Goal: Task Accomplishment & Management: Manage account settings

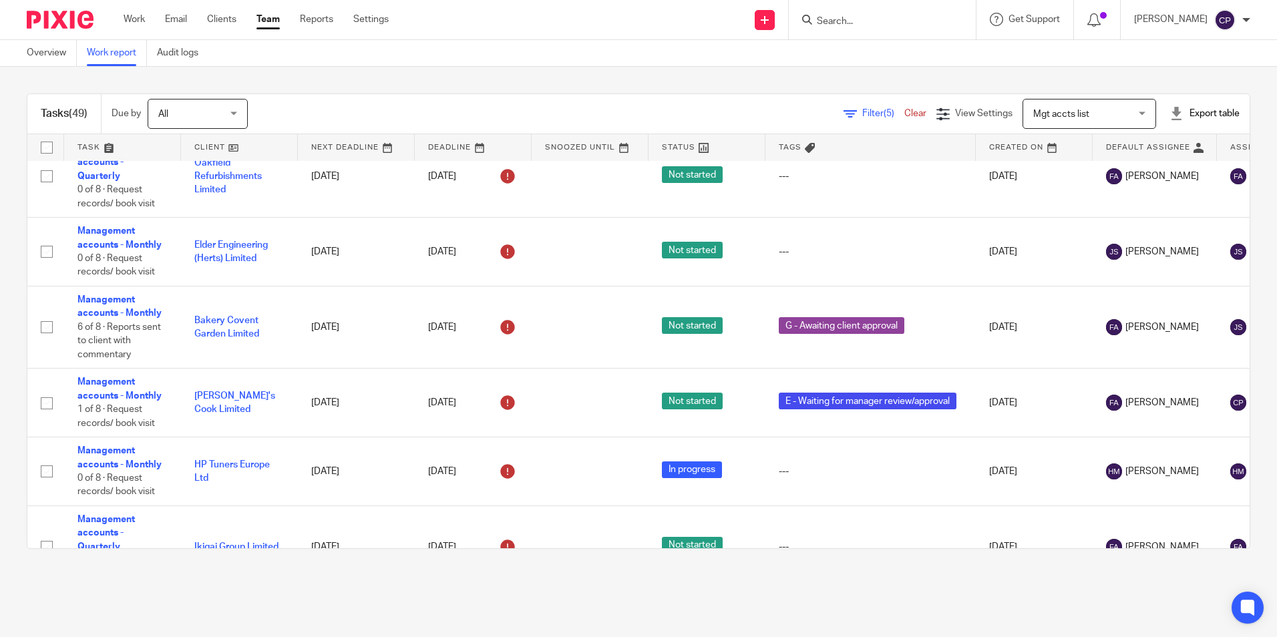
scroll to position [1571, 0]
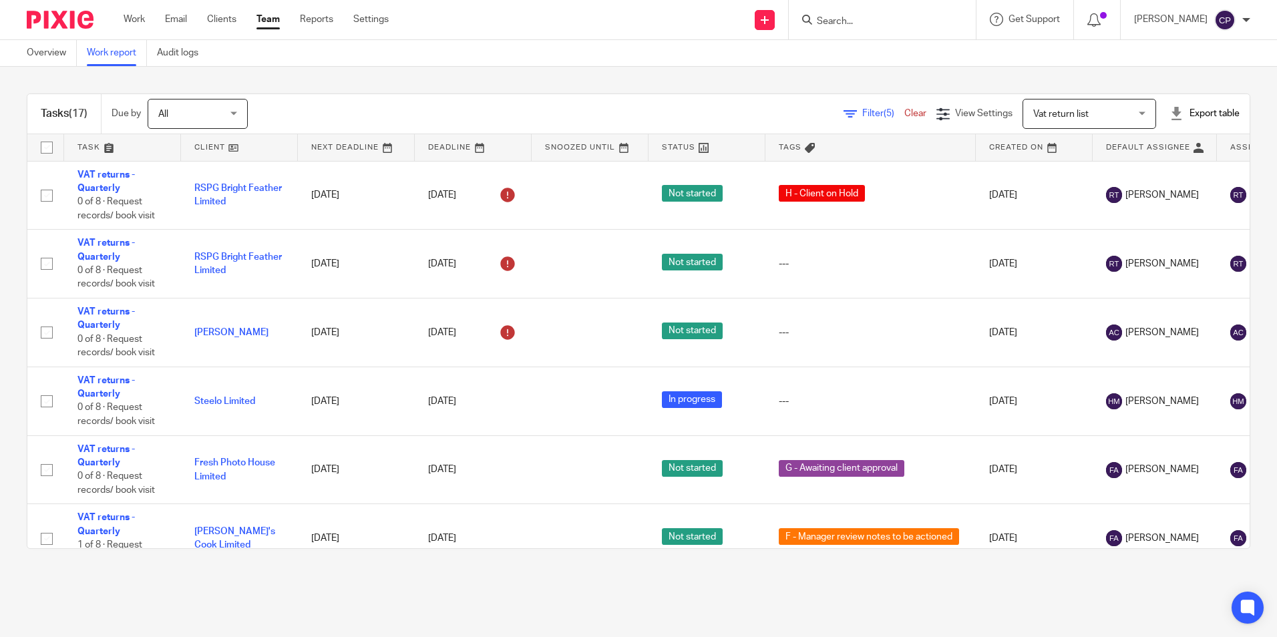
scroll to position [0, 54]
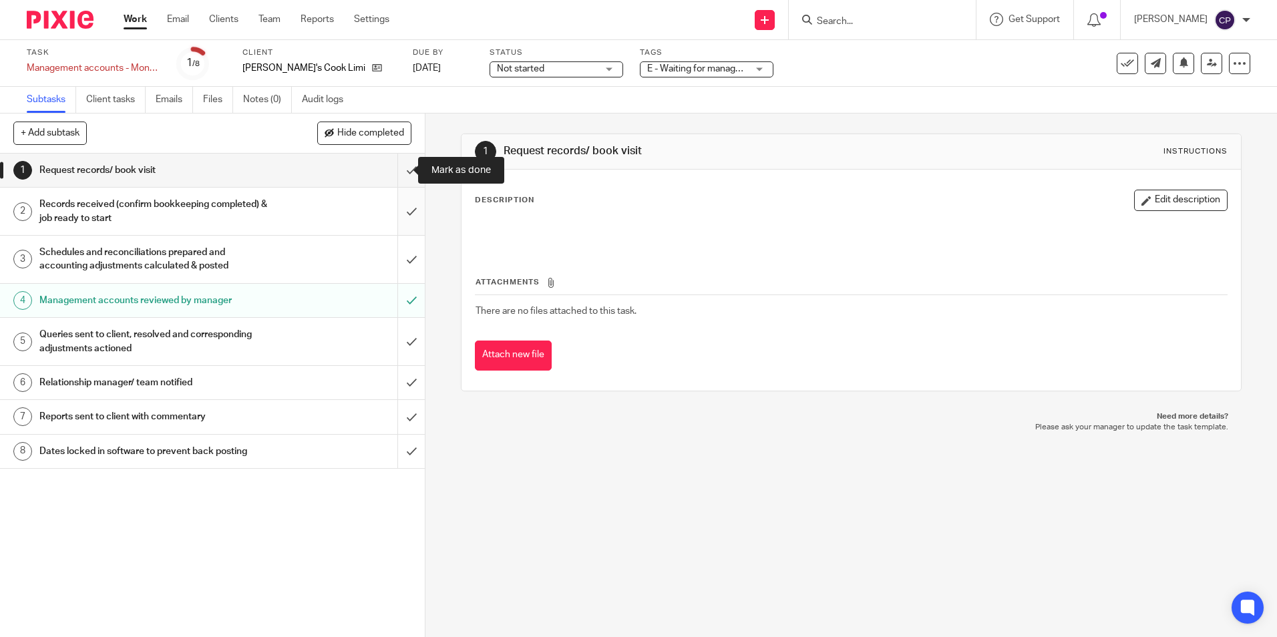
drag, startPoint x: 396, startPoint y: 174, endPoint x: 397, endPoint y: 188, distance: 13.4
click at [397, 174] on input "submit" at bounding box center [212, 170] width 425 height 33
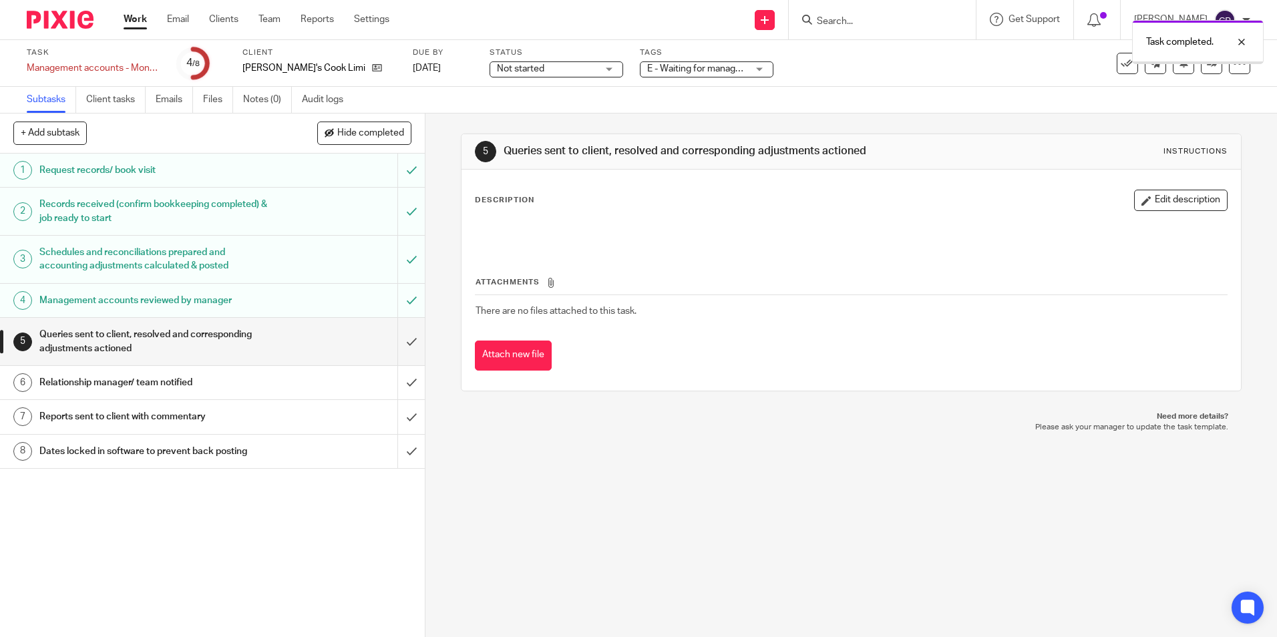
click at [403, 339] on input "submit" at bounding box center [212, 341] width 425 height 47
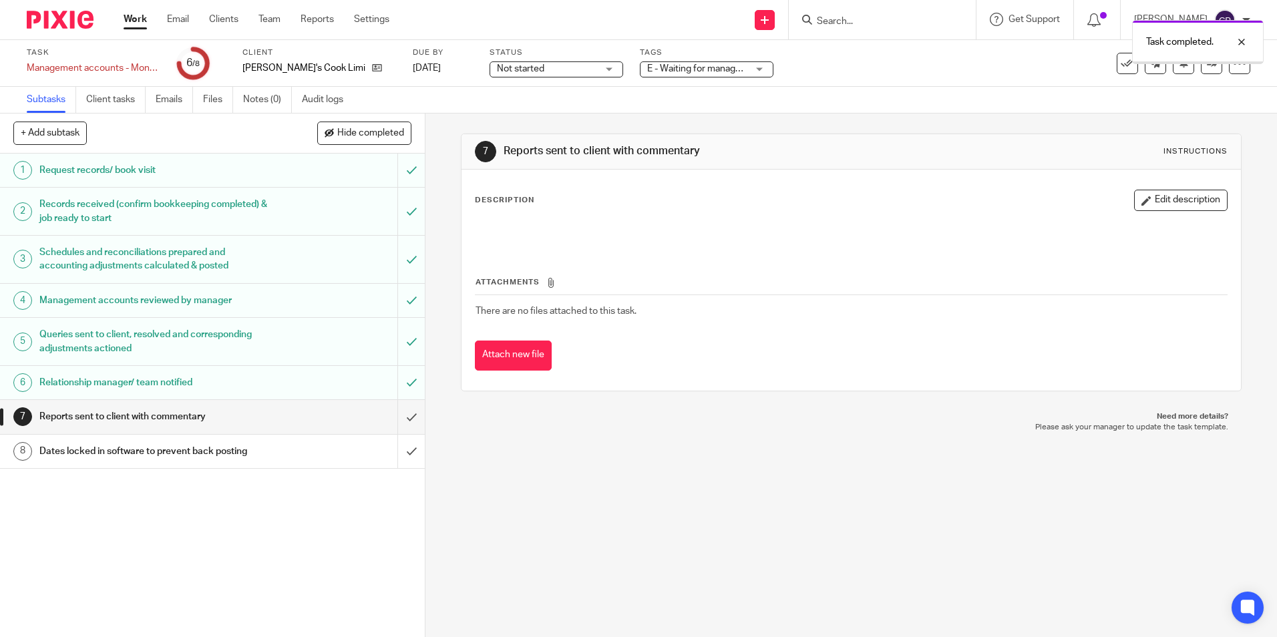
click at [738, 71] on div "E - Waiting for manager review/approval" at bounding box center [707, 69] width 134 height 16
click at [880, 81] on div "Task Management accounts - Monthly Save Management accounts - Monthly 6 /8 Clie…" at bounding box center [638, 63] width 1277 height 47
click at [1206, 67] on icon at bounding box center [1211, 63] width 10 height 10
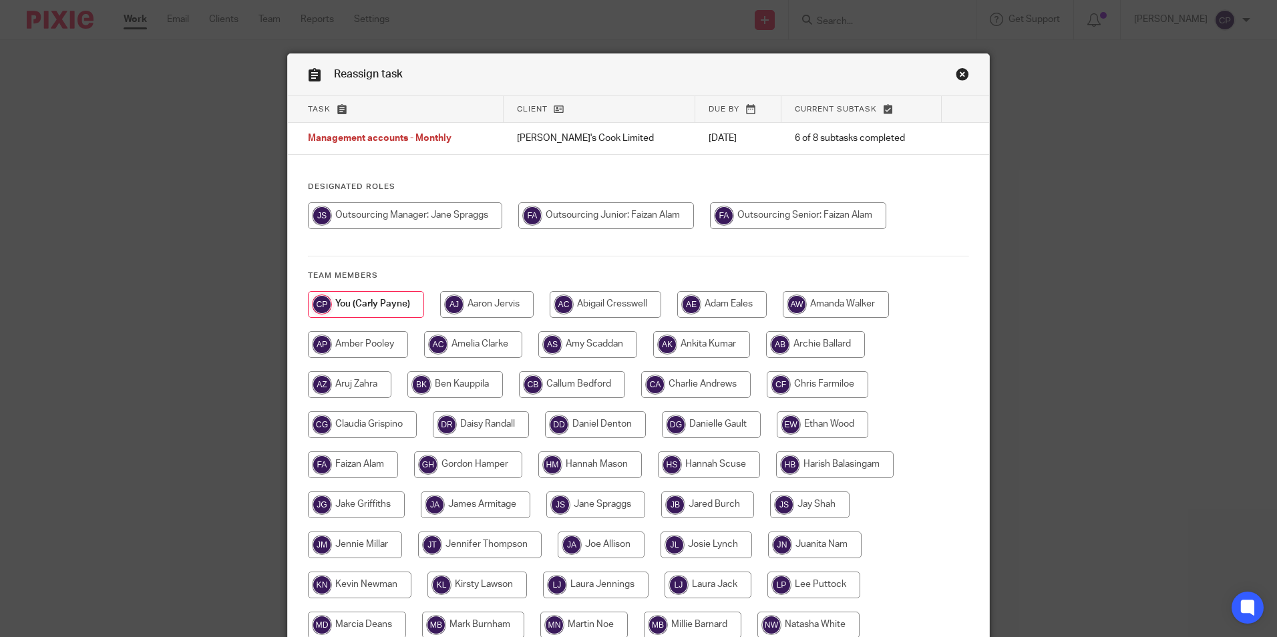
click at [737, 211] on input "radio" at bounding box center [798, 215] width 176 height 27
radio input "true"
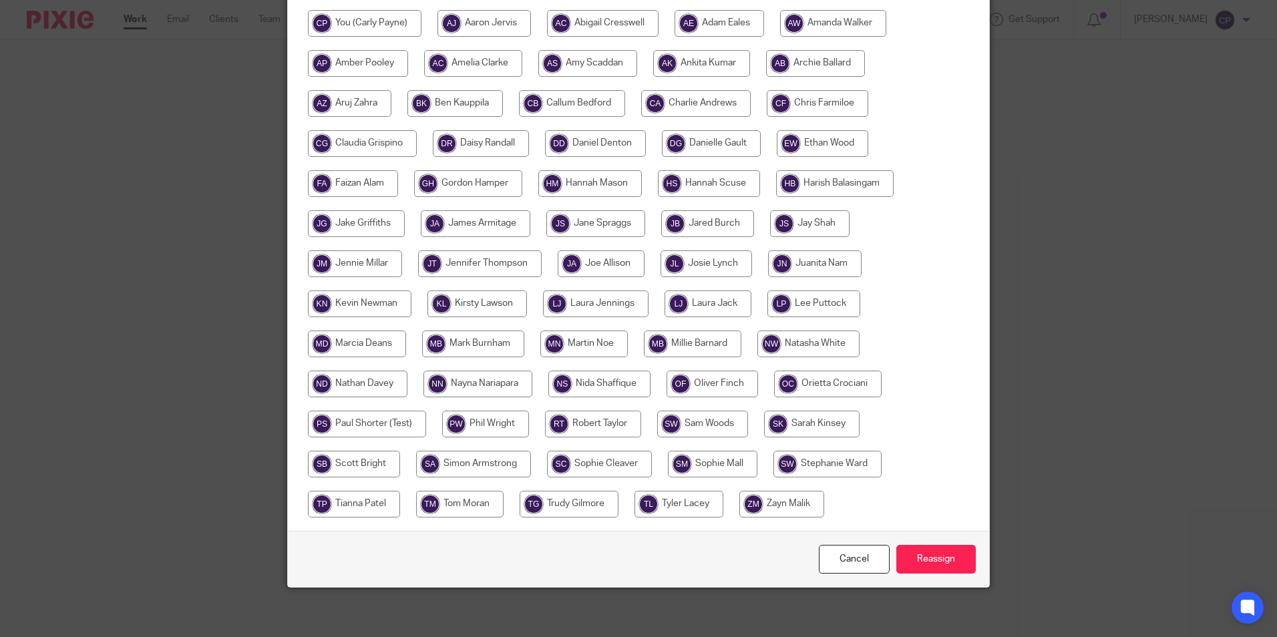
scroll to position [285, 0]
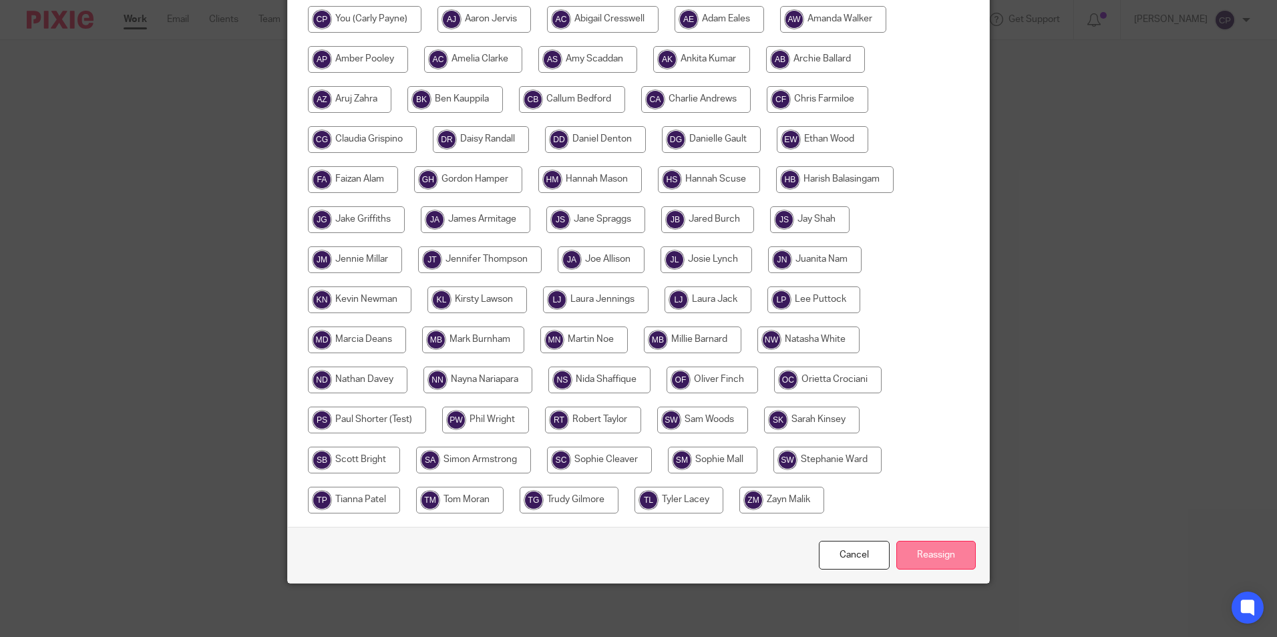
click at [935, 555] on input "Reassign" at bounding box center [935, 555] width 79 height 29
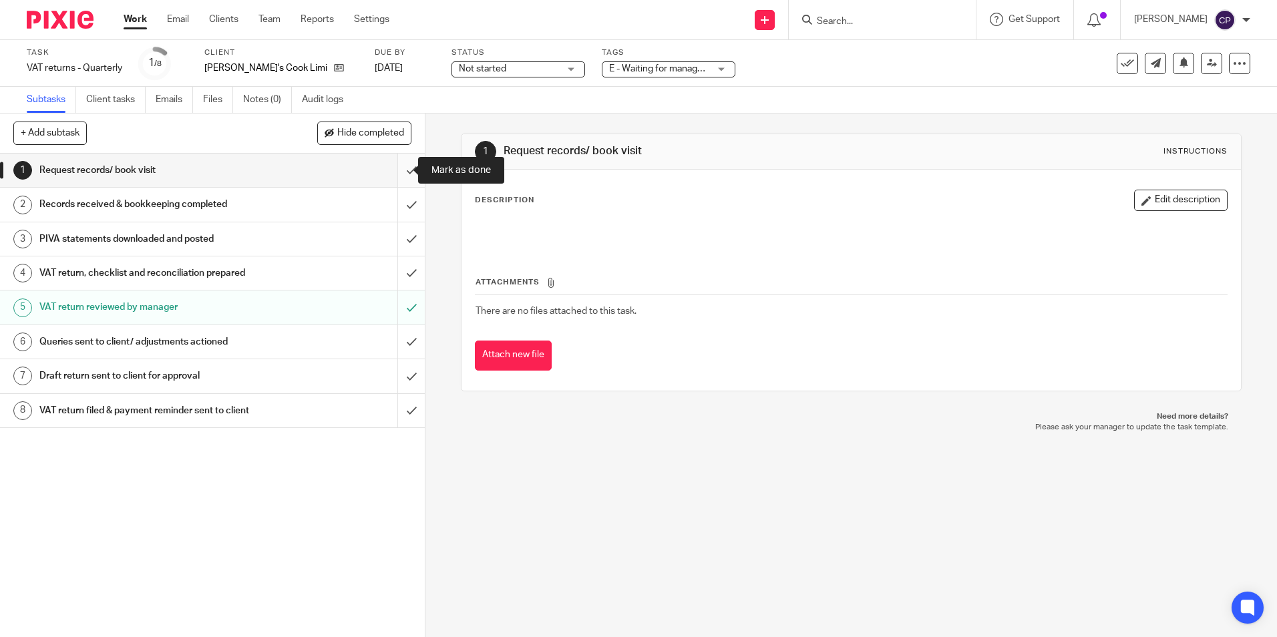
click at [399, 174] on input "submit" at bounding box center [212, 170] width 425 height 33
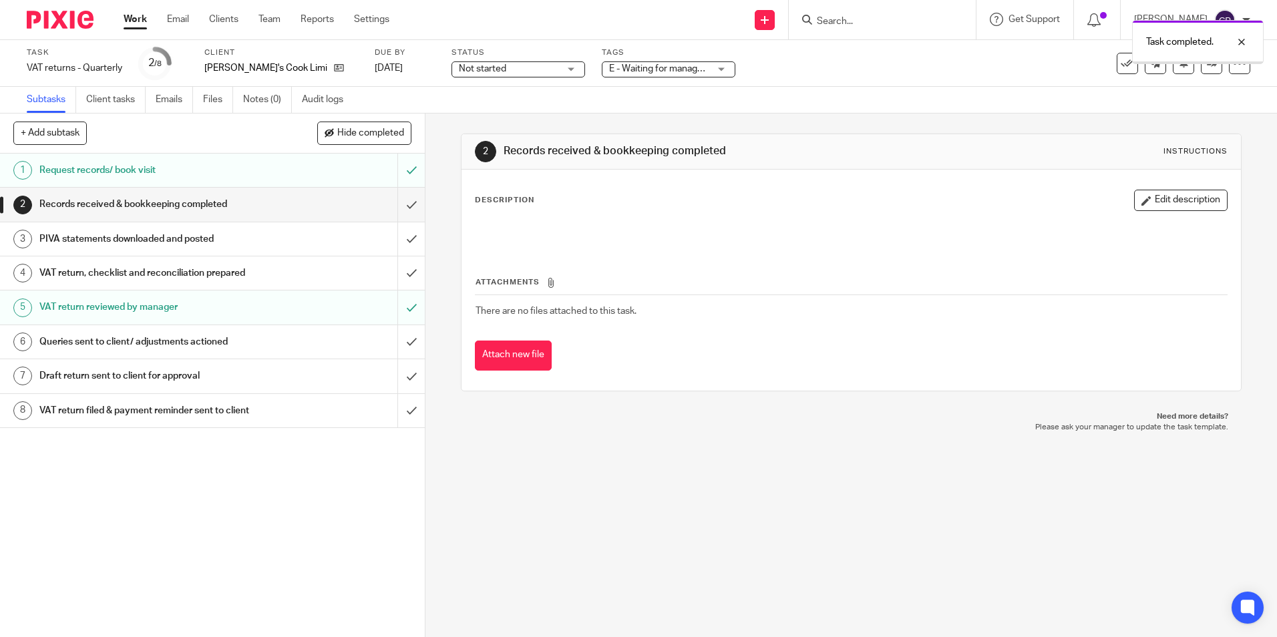
click at [395, 208] on input "submit" at bounding box center [212, 204] width 425 height 33
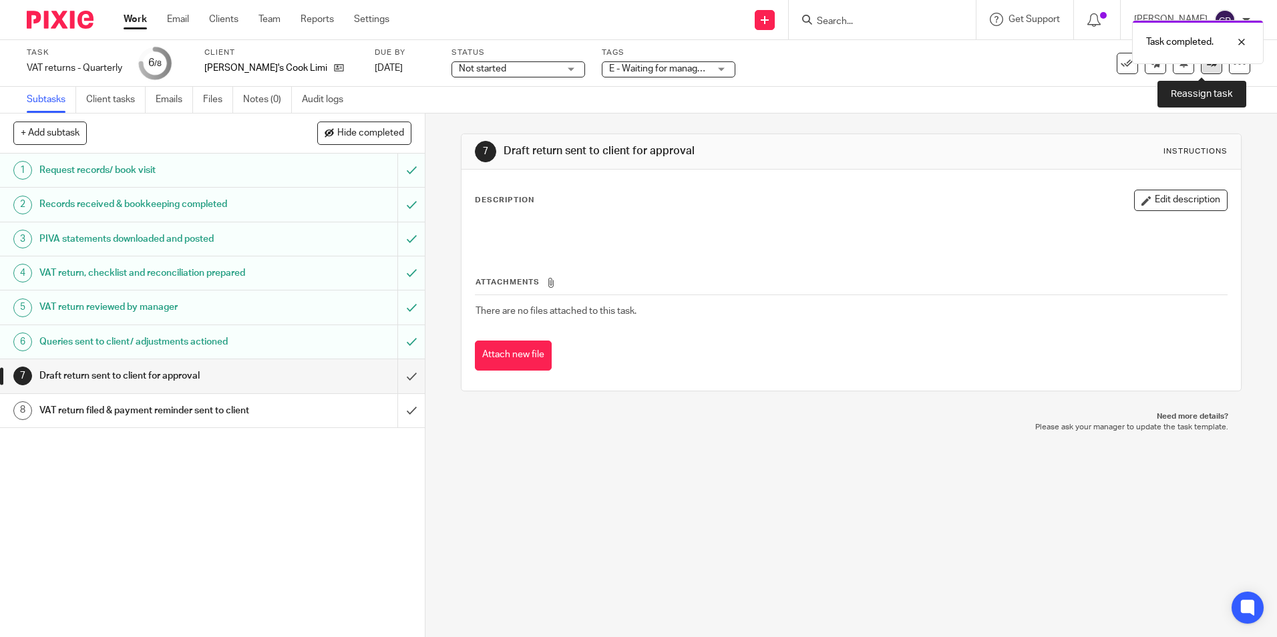
click at [1200, 69] on link at bounding box center [1210, 63] width 21 height 21
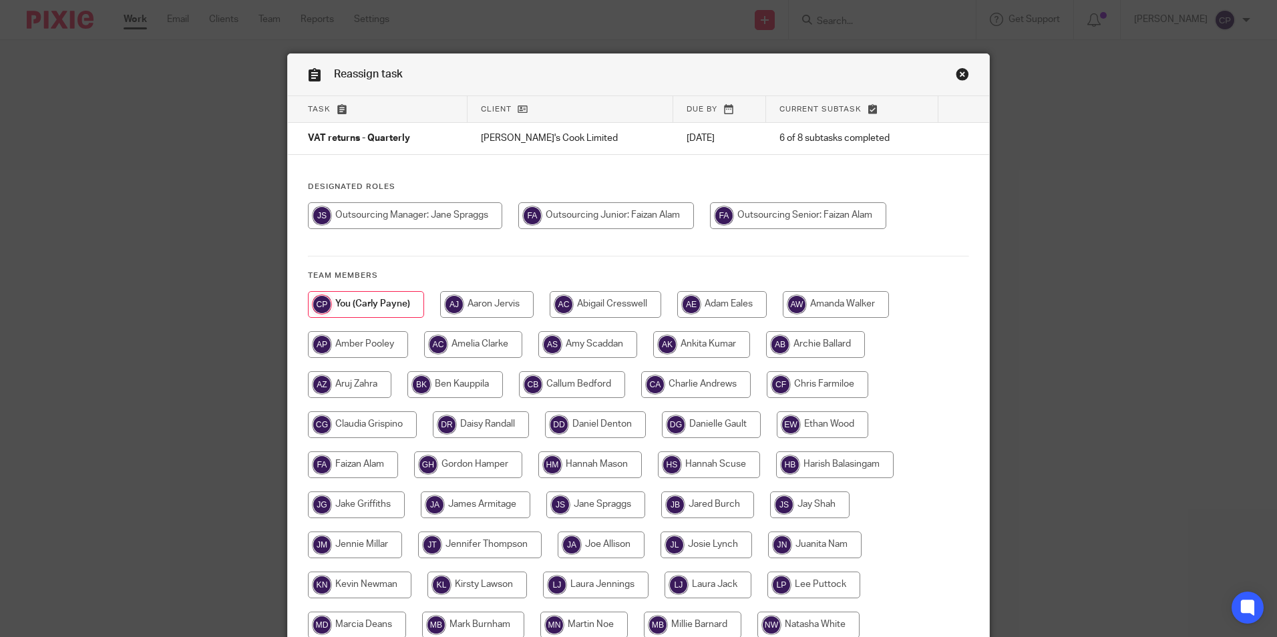
click at [811, 218] on input "radio" at bounding box center [798, 215] width 176 height 27
radio input "true"
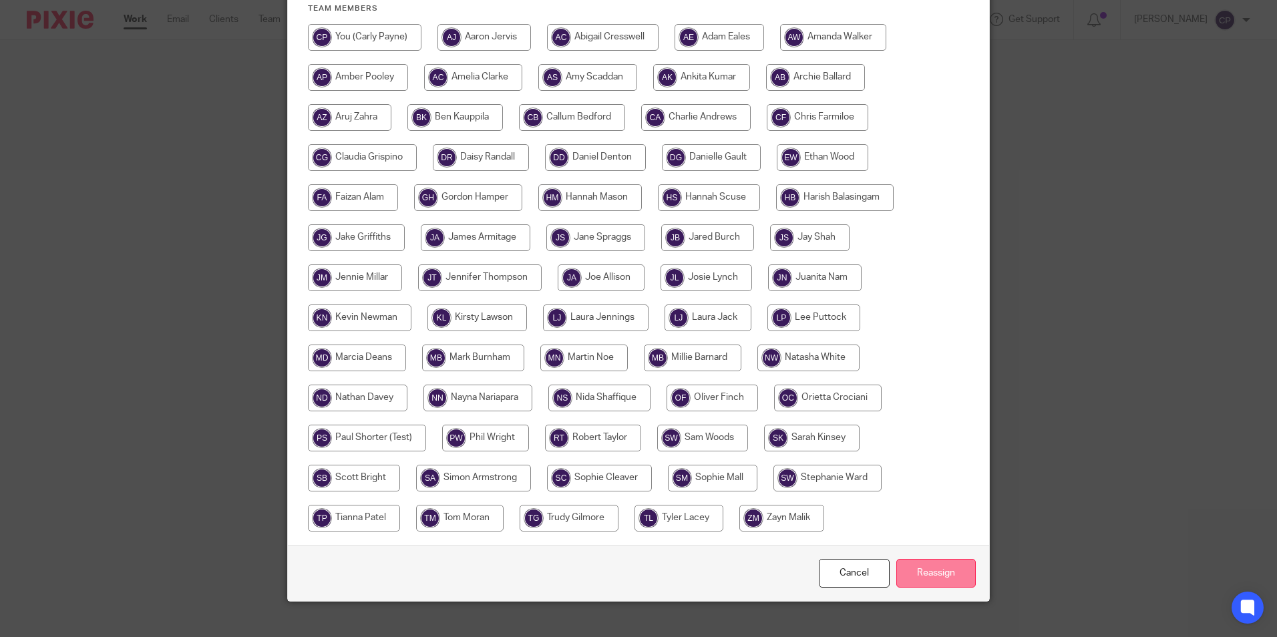
click at [919, 568] on input "Reassign" at bounding box center [935, 573] width 79 height 29
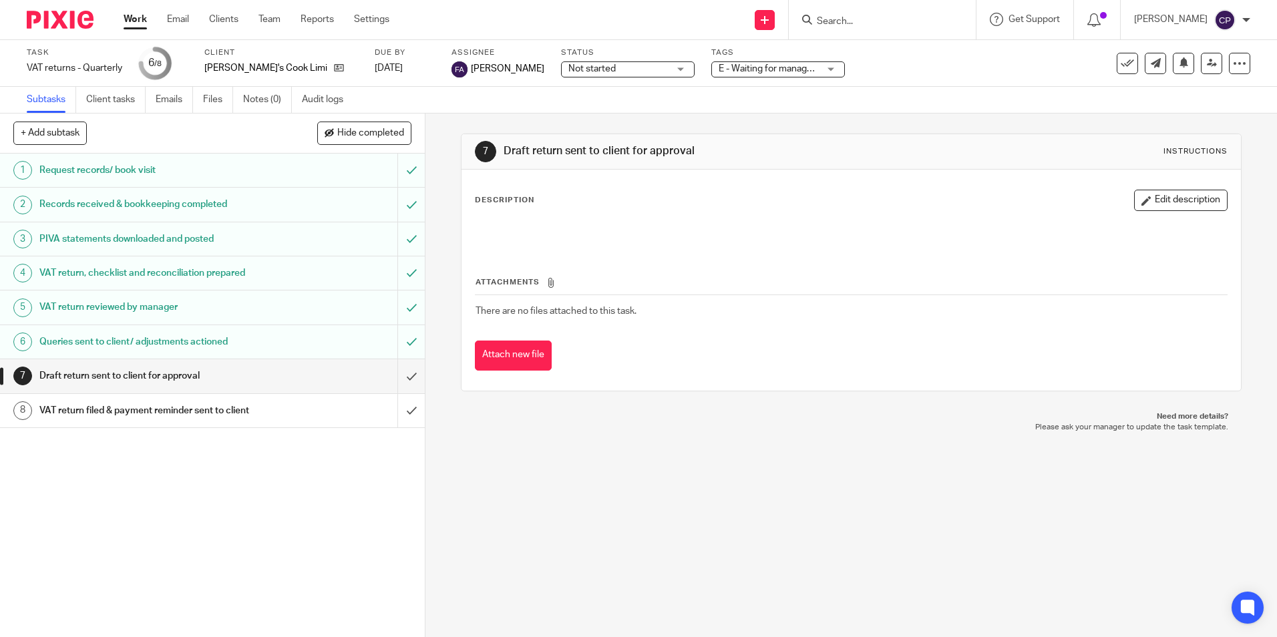
click at [912, 22] on input "Search" at bounding box center [875, 22] width 120 height 12
type input "ets"
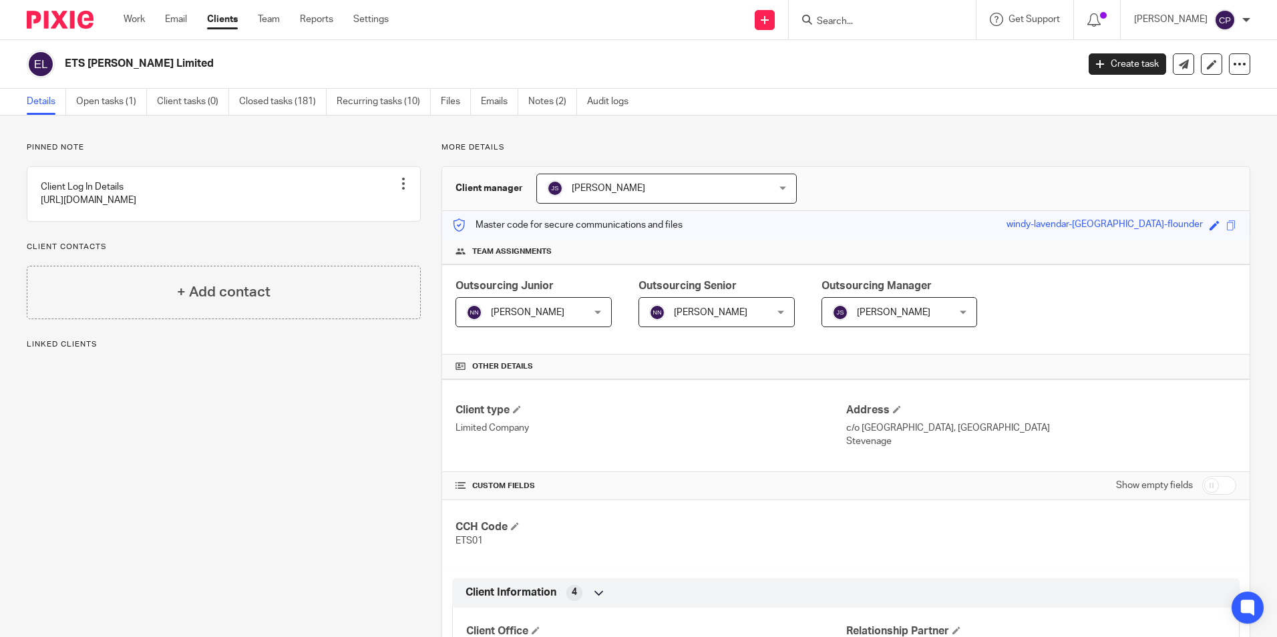
drag, startPoint x: 128, startPoint y: 101, endPoint x: 344, endPoint y: 144, distance: 219.8
click at [128, 101] on link "Open tasks (1)" at bounding box center [111, 102] width 71 height 26
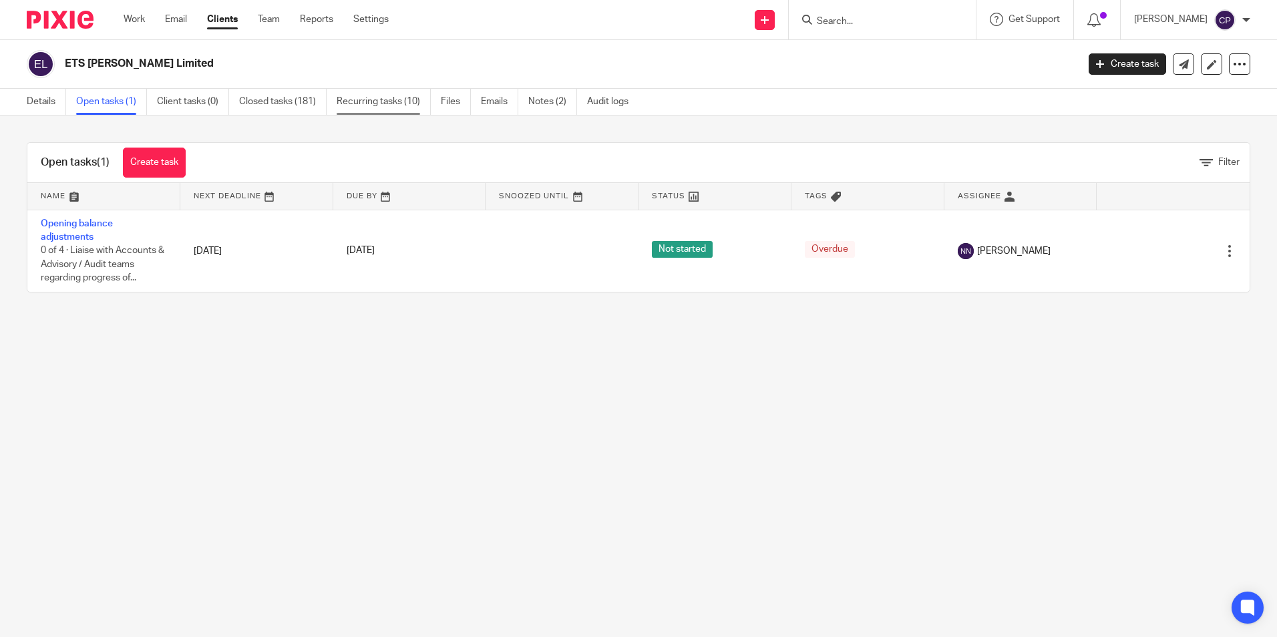
click at [360, 97] on link "Recurring tasks (10)" at bounding box center [383, 102] width 94 height 26
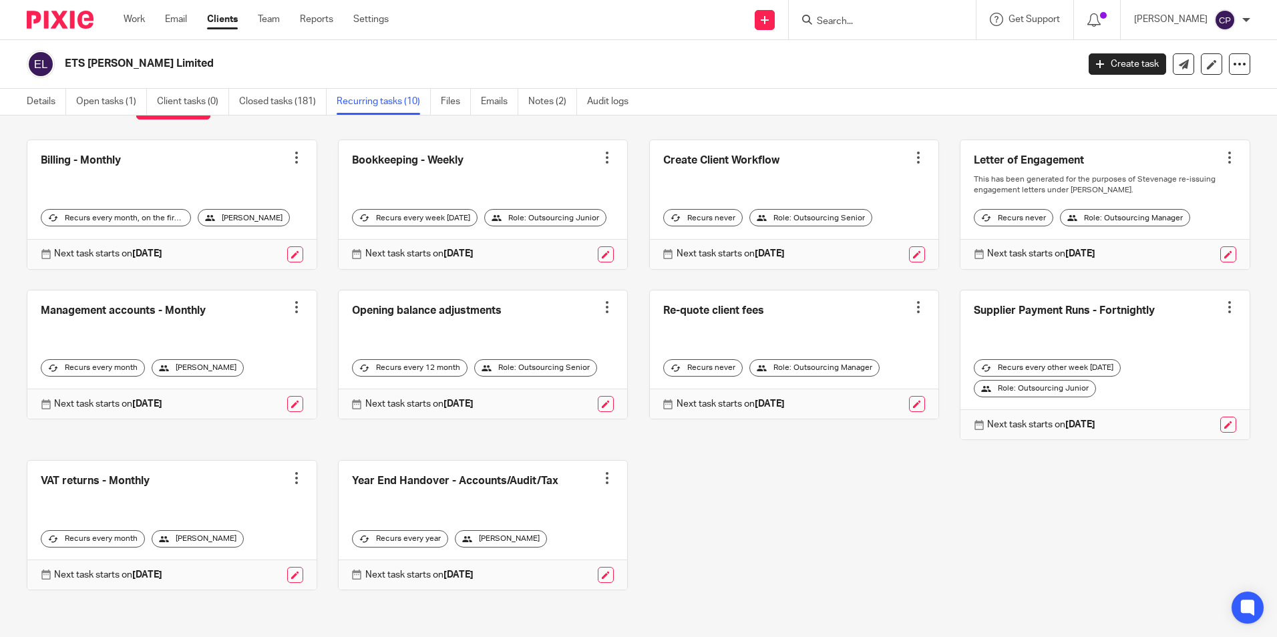
scroll to position [73, 0]
click at [871, 17] on input "Search" at bounding box center [875, 22] width 120 height 12
type input "ets"
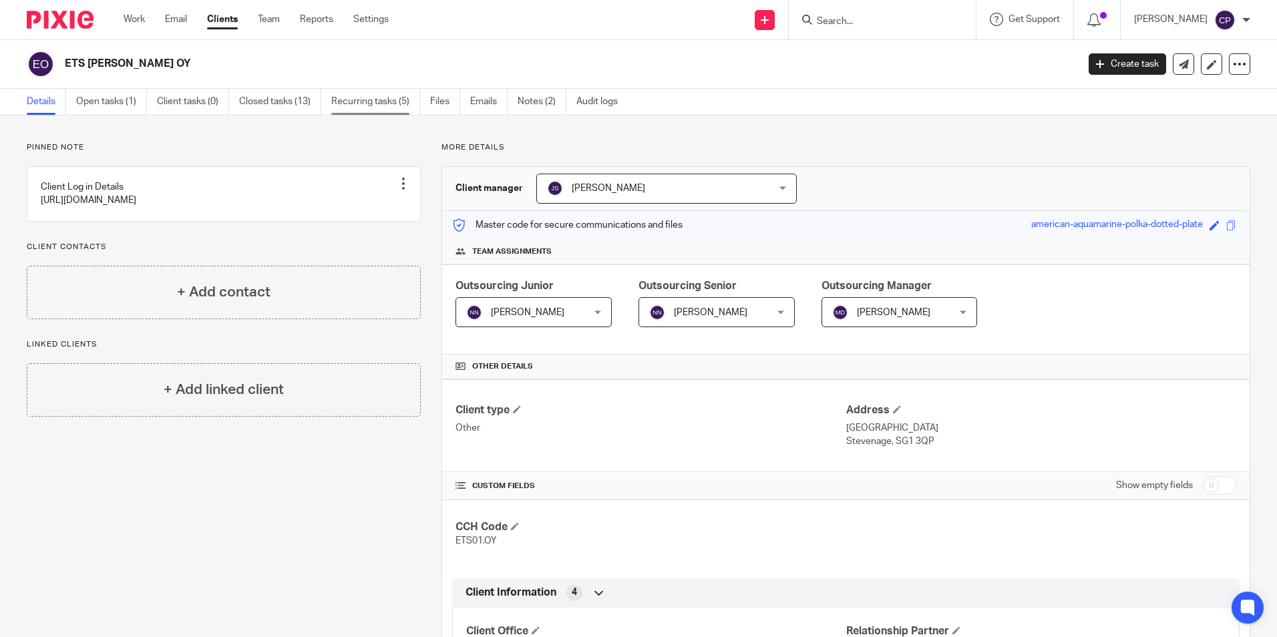
drag, startPoint x: 371, startPoint y: 101, endPoint x: 415, endPoint y: 100, distance: 44.7
click at [371, 101] on link "Recurring tasks (5)" at bounding box center [375, 102] width 89 height 26
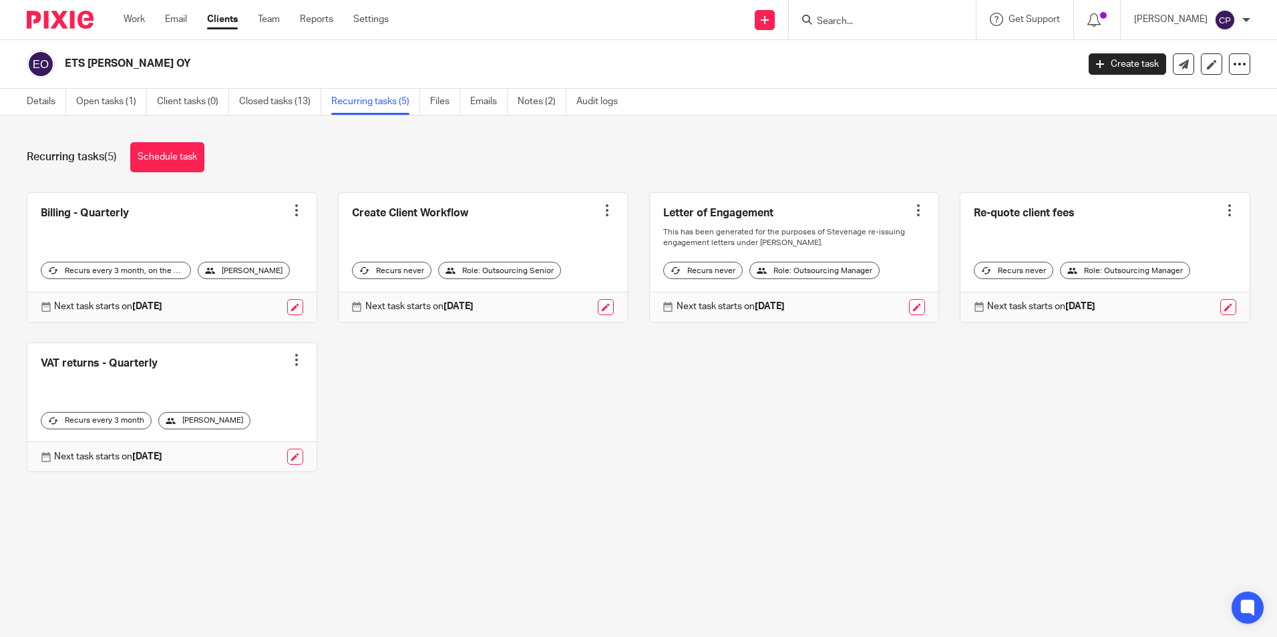
click at [867, 19] on input "Search" at bounding box center [875, 22] width 120 height 12
type input "Apric"
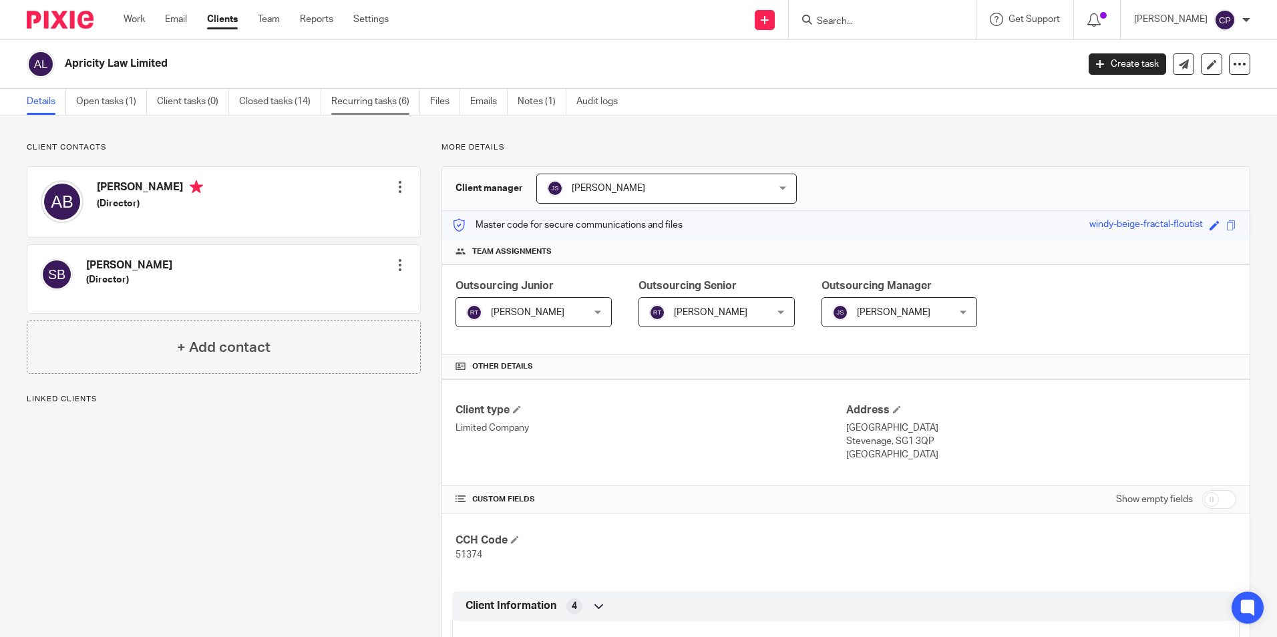
click at [397, 100] on link "Recurring tasks (6)" at bounding box center [375, 102] width 89 height 26
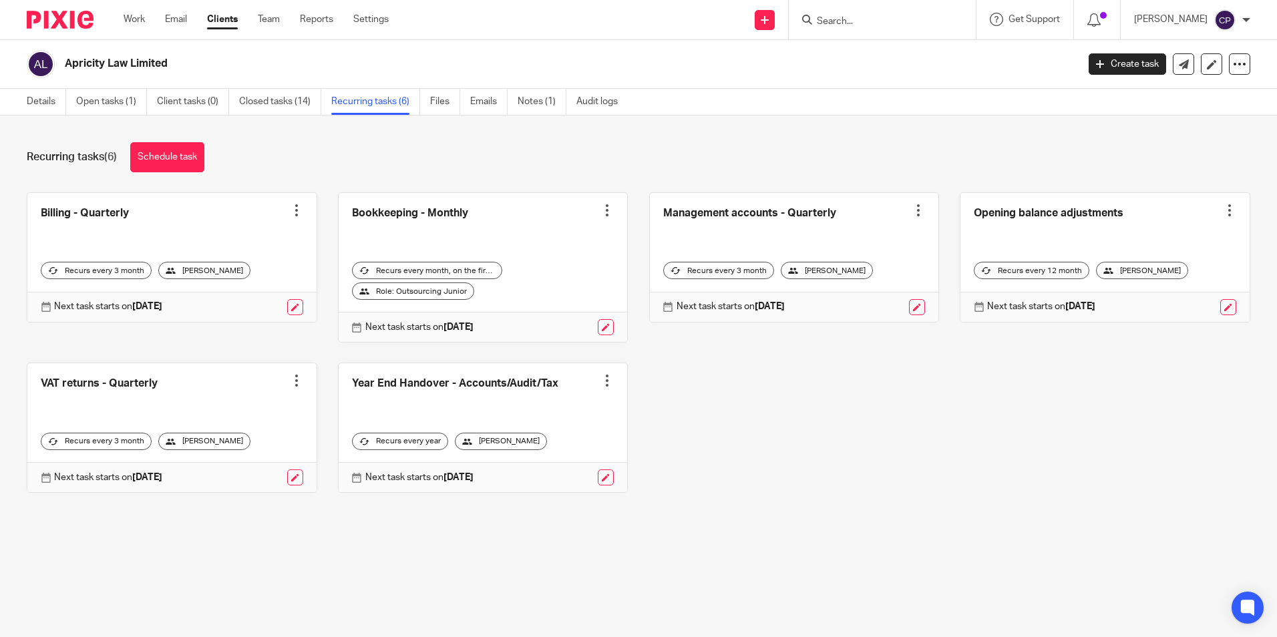
click at [919, 12] on form at bounding box center [886, 19] width 142 height 17
click at [867, 18] on input "Search" at bounding box center [875, 22] width 120 height 12
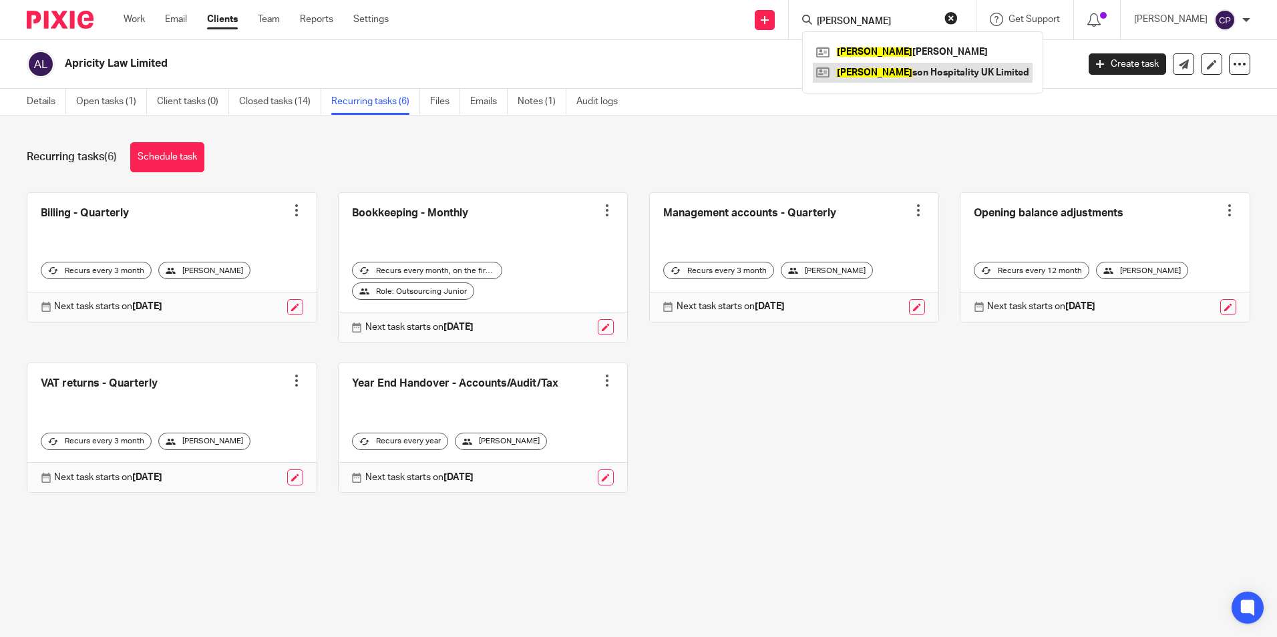
type input "david"
click at [873, 69] on link at bounding box center [923, 73] width 220 height 20
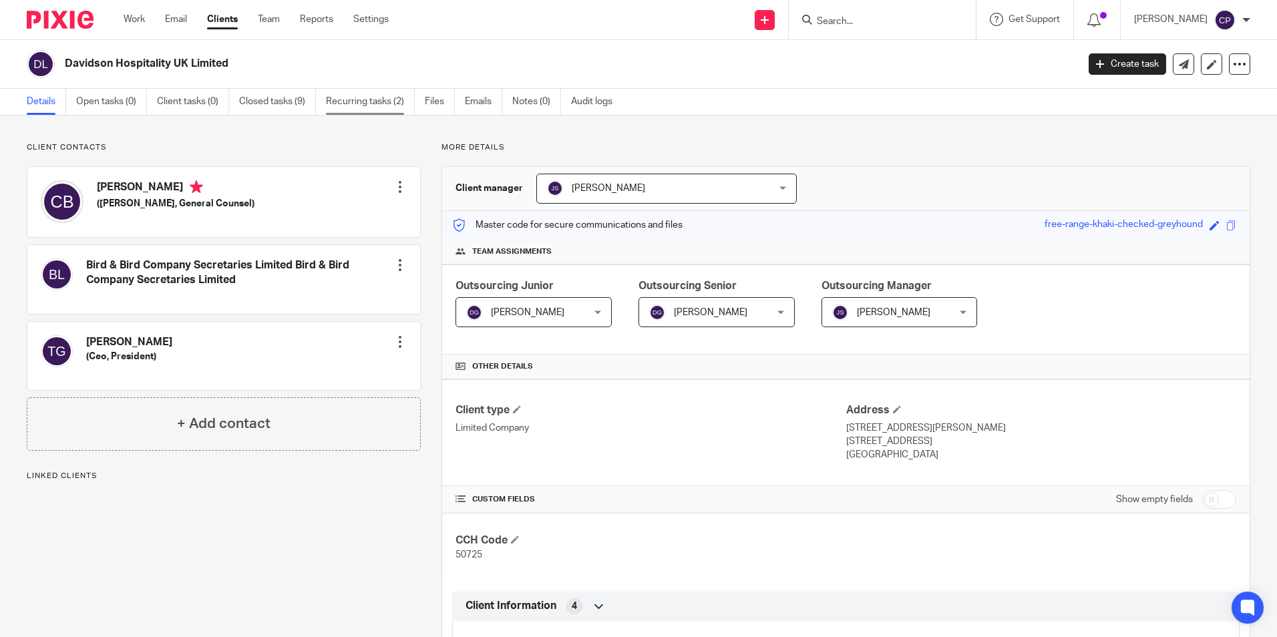
click at [379, 103] on link "Recurring tasks (2)" at bounding box center [370, 102] width 89 height 26
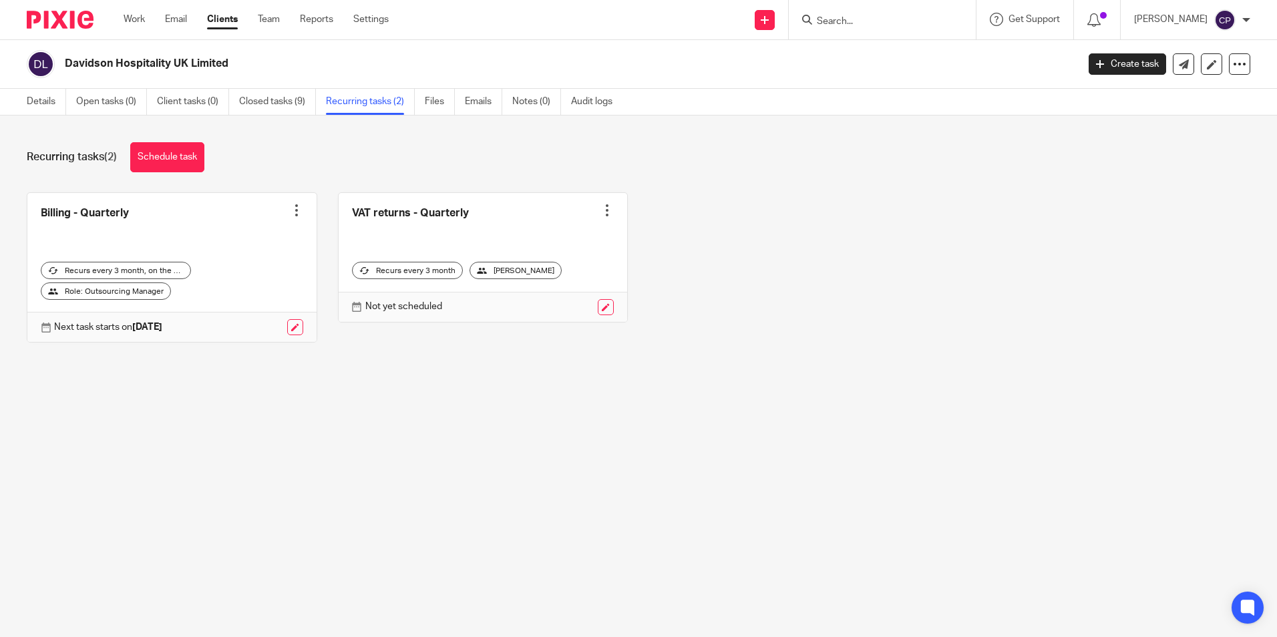
click at [861, 25] on input "Search" at bounding box center [875, 22] width 120 height 12
type input "hrd"
click at [866, 55] on link at bounding box center [896, 52] width 166 height 20
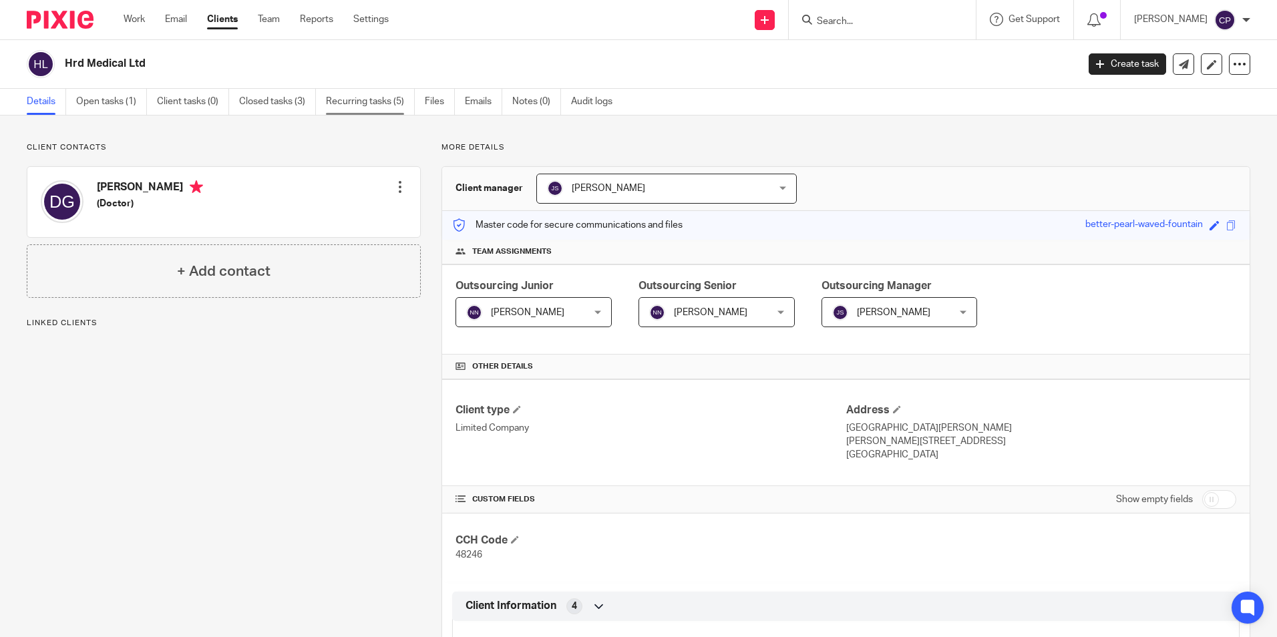
click at [371, 102] on link "Recurring tasks (5)" at bounding box center [370, 102] width 89 height 26
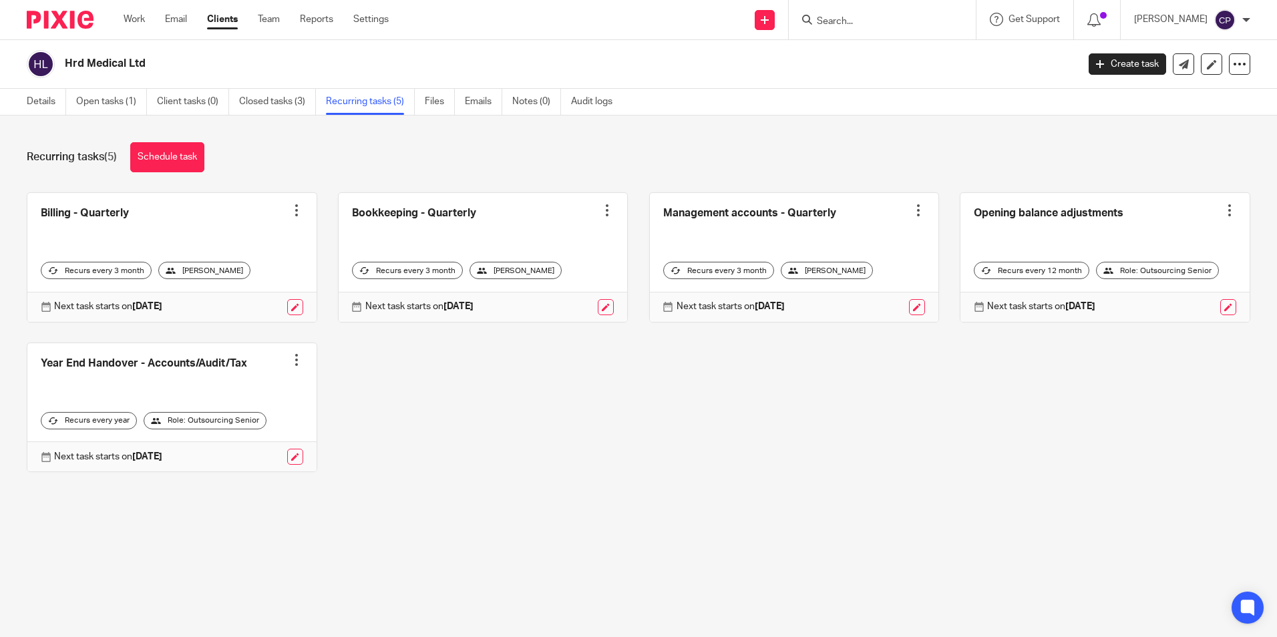
click at [880, 23] on input "Search" at bounding box center [875, 22] width 120 height 12
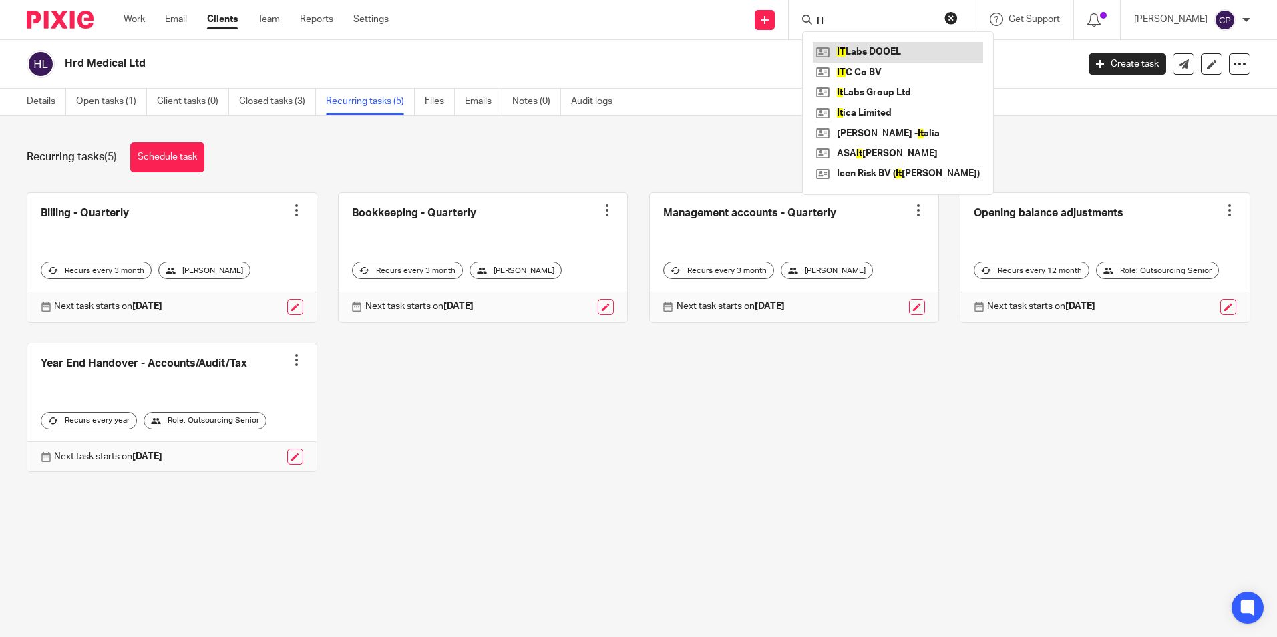
type input "IT"
click at [879, 47] on link at bounding box center [898, 52] width 170 height 20
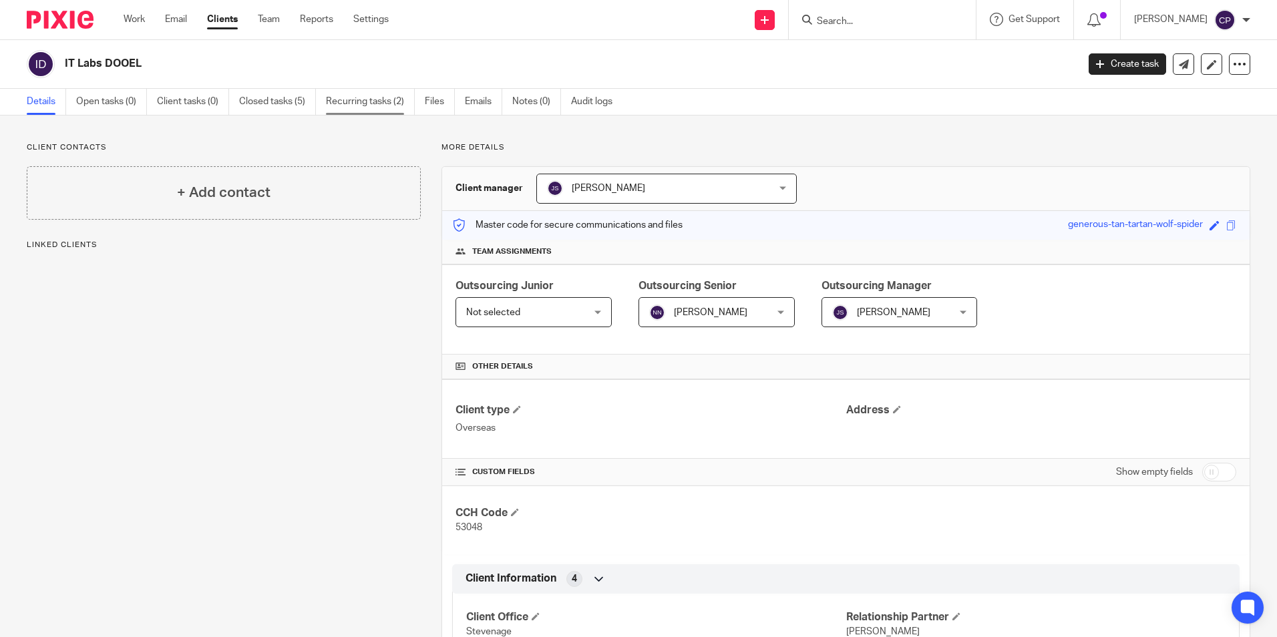
click at [381, 95] on link "Recurring tasks (2)" at bounding box center [370, 102] width 89 height 26
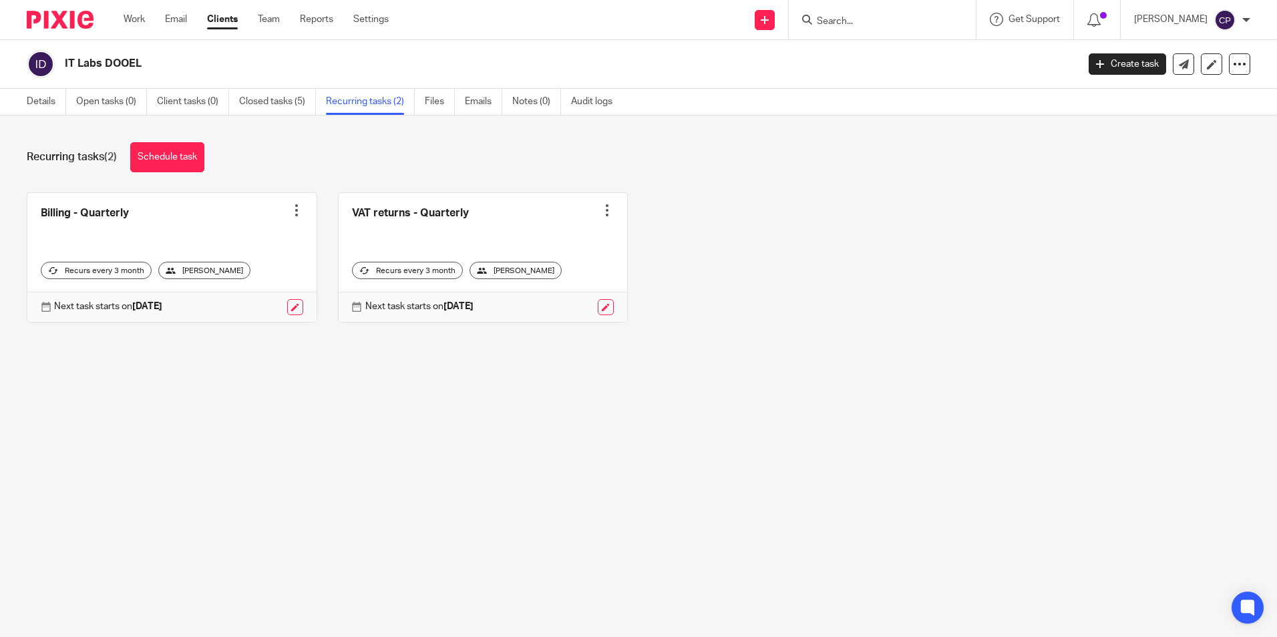
click at [861, 19] on input "Search" at bounding box center [875, 22] width 120 height 12
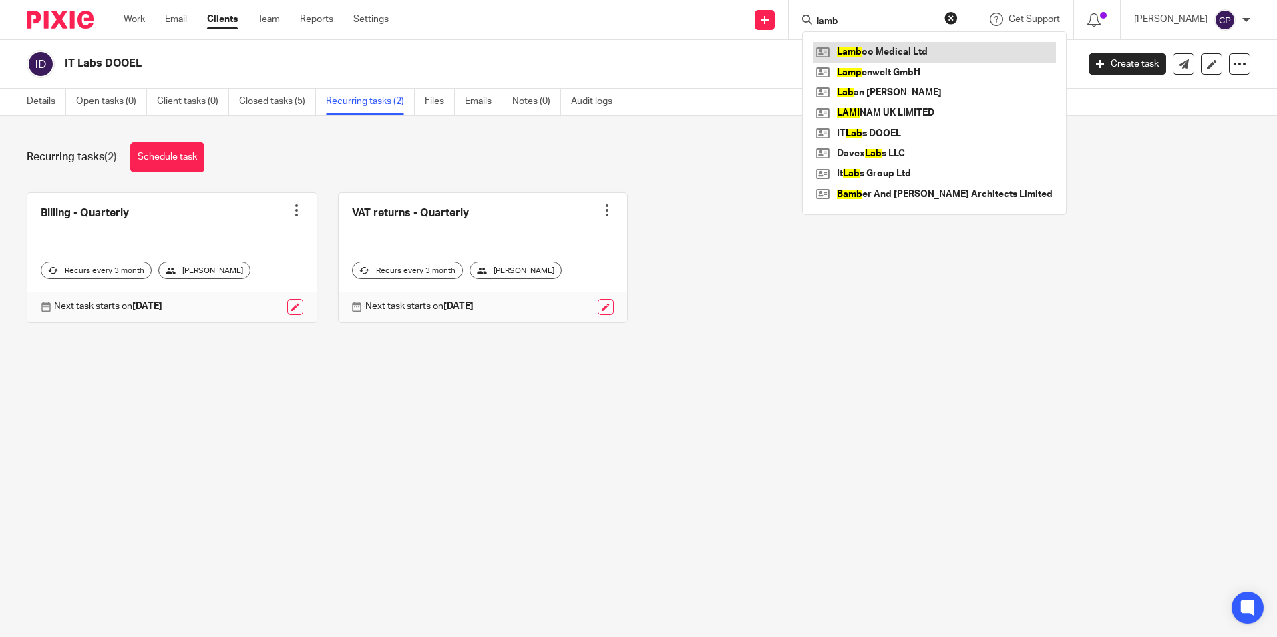
type input "lamb"
click at [907, 51] on link at bounding box center [934, 52] width 243 height 20
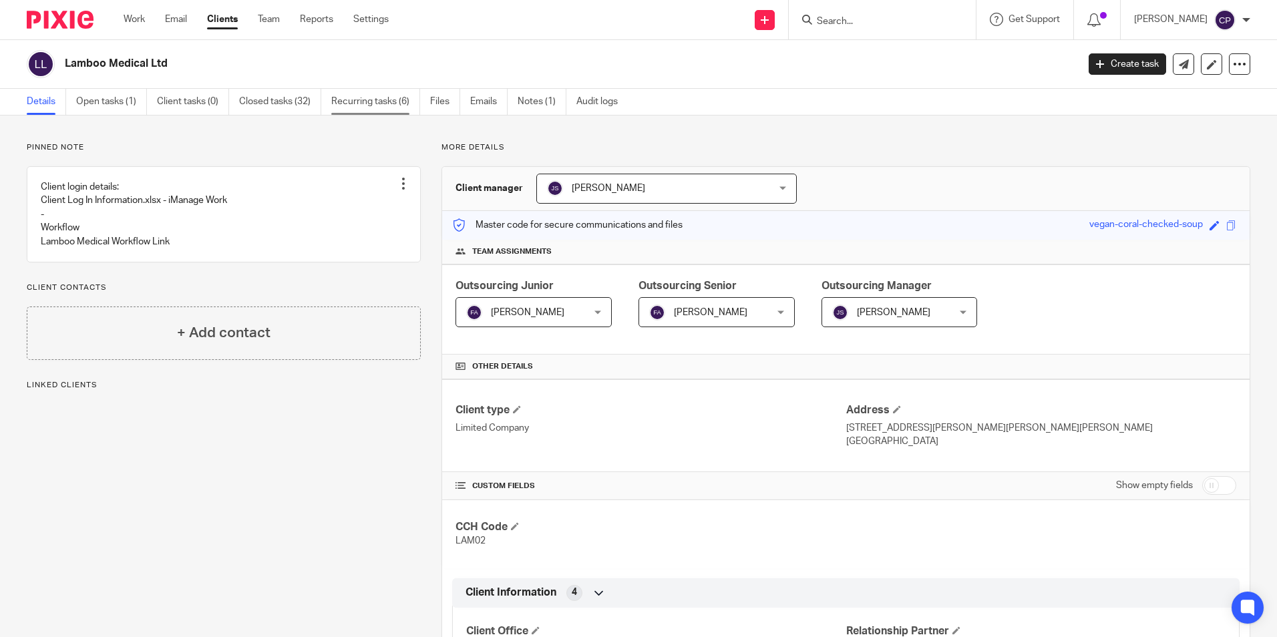
click at [365, 101] on link "Recurring tasks (6)" at bounding box center [375, 102] width 89 height 26
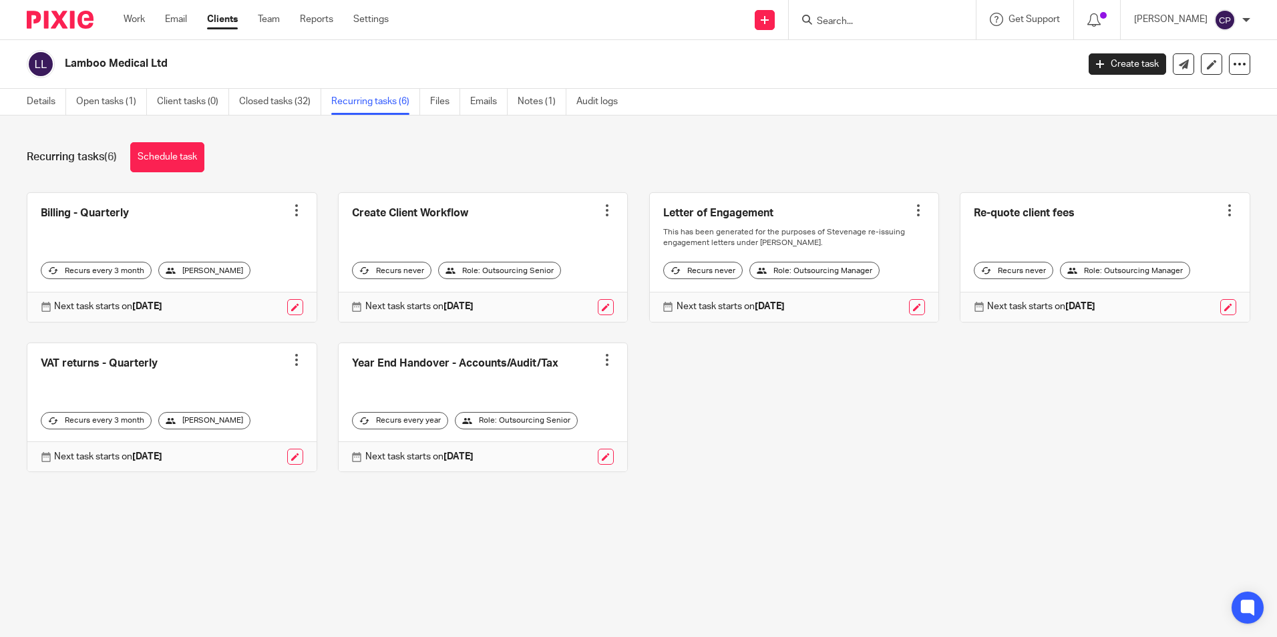
click at [877, 21] on input "Search" at bounding box center [875, 22] width 120 height 12
type input "murp"
click at [874, 51] on link at bounding box center [909, 52] width 192 height 20
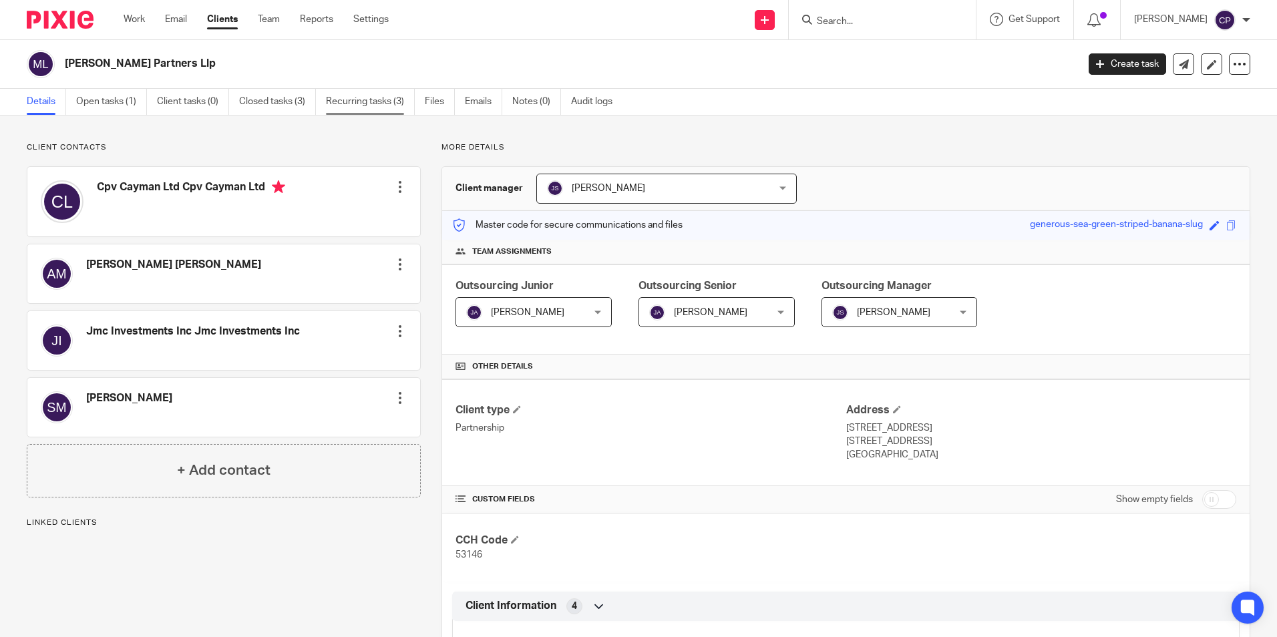
click at [355, 104] on link "Recurring tasks (3)" at bounding box center [370, 102] width 89 height 26
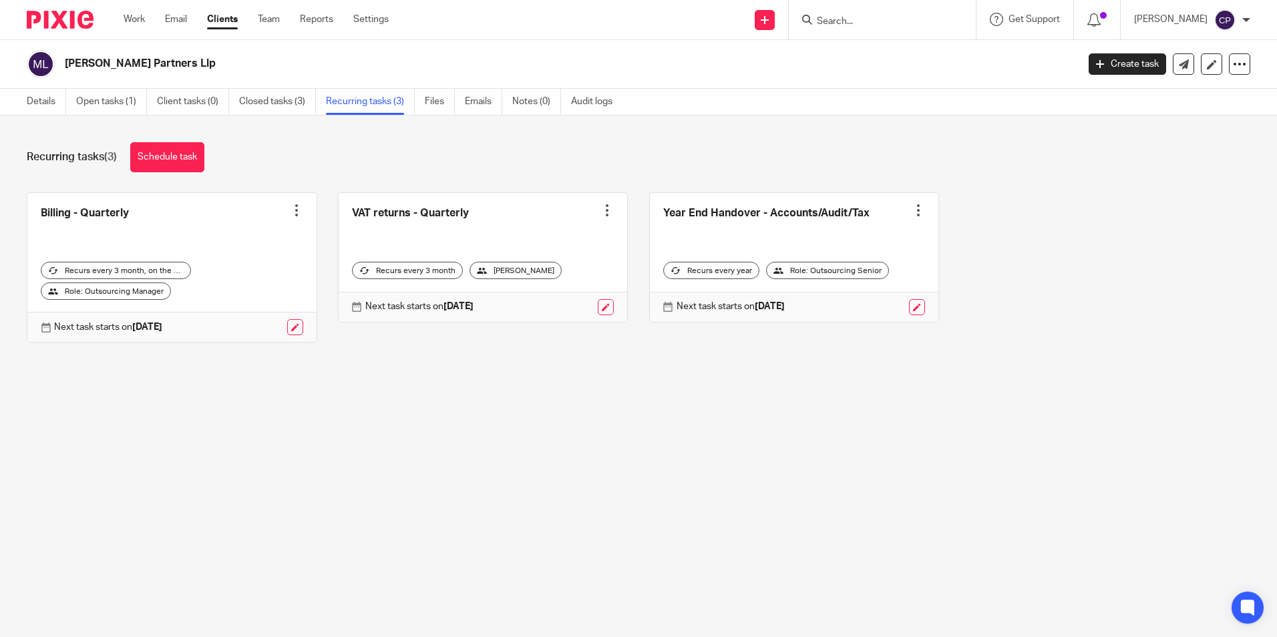
click at [935, 27] on input "Search" at bounding box center [875, 22] width 120 height 12
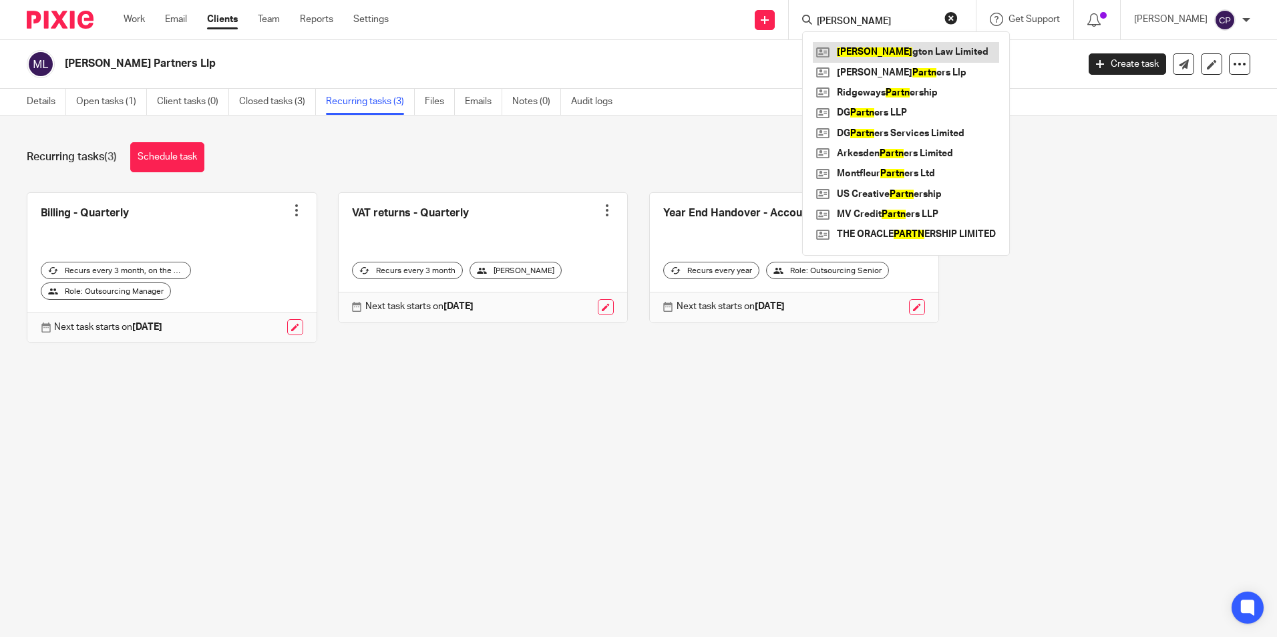
type input "[PERSON_NAME]"
click at [915, 57] on link at bounding box center [906, 52] width 186 height 20
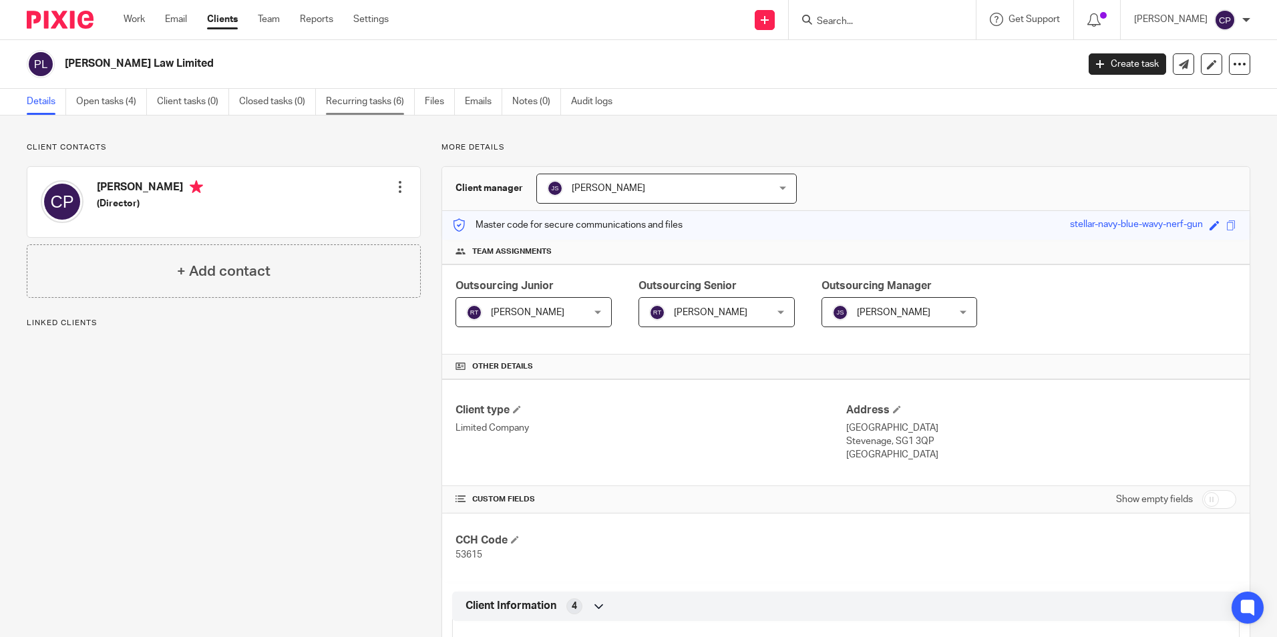
click at [405, 96] on link "Recurring tasks (6)" at bounding box center [370, 102] width 89 height 26
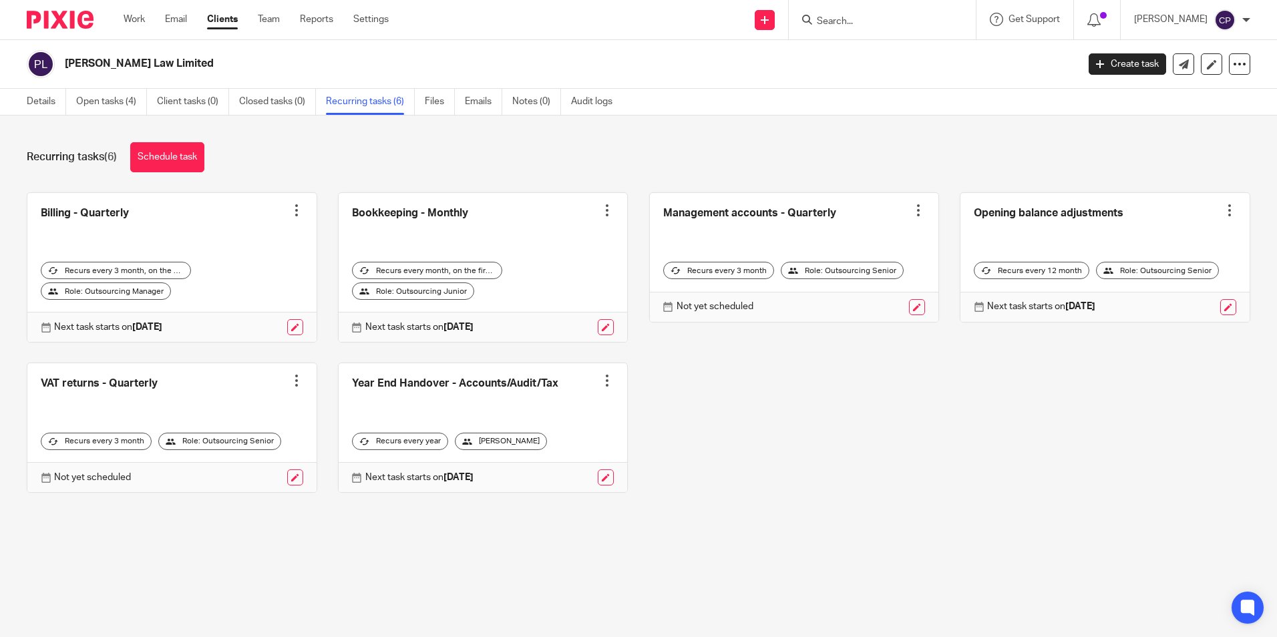
click at [875, 17] on input "Search" at bounding box center [875, 22] width 120 height 12
type input "selc"
click at [905, 50] on link at bounding box center [896, 52] width 166 height 20
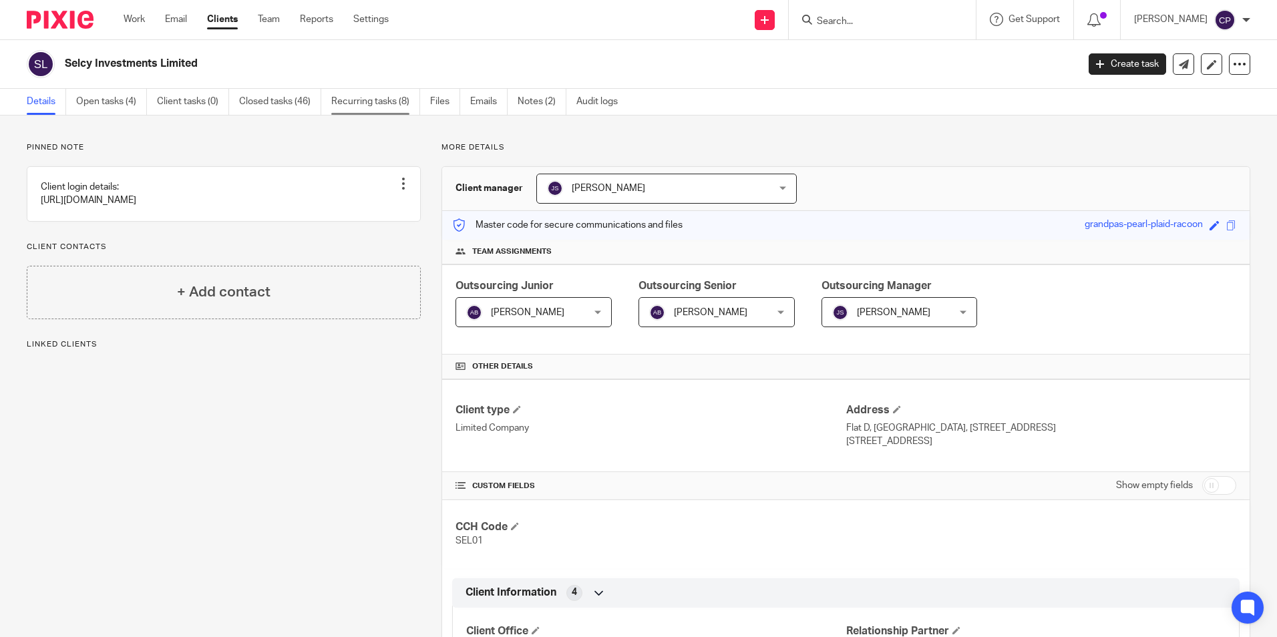
click at [366, 105] on link "Recurring tasks (8)" at bounding box center [375, 102] width 89 height 26
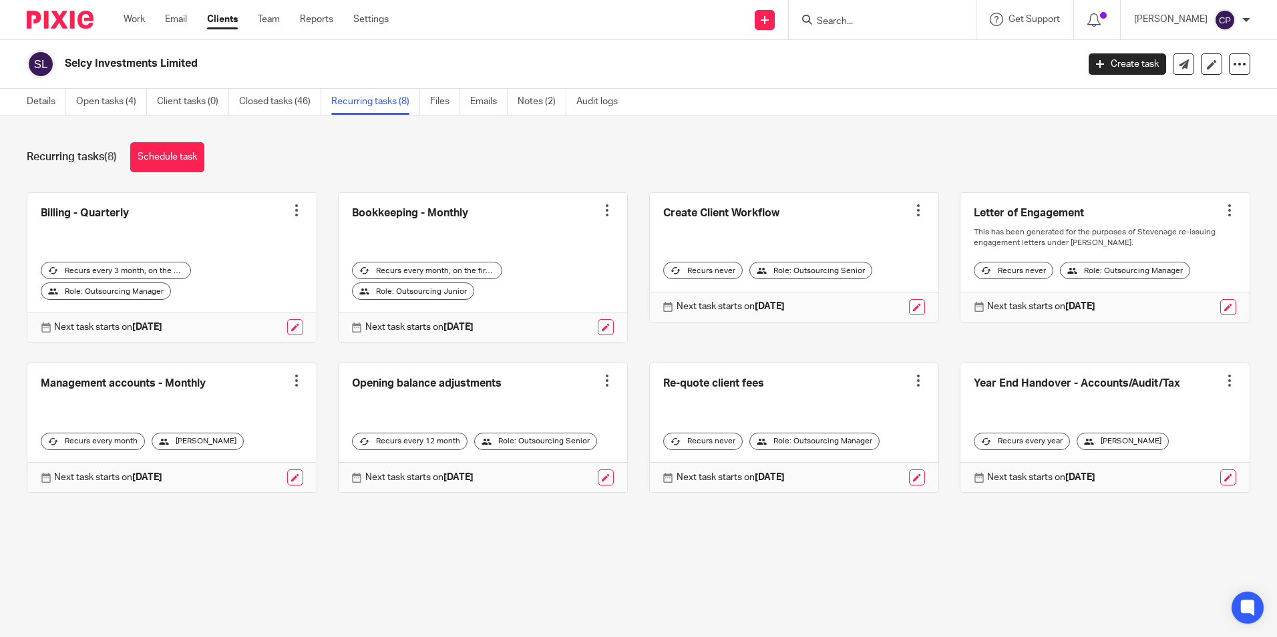
click at [893, 12] on form at bounding box center [886, 19] width 142 height 17
click at [877, 23] on input "Search" at bounding box center [875, 22] width 120 height 12
type input "special"
click at [884, 45] on link at bounding box center [945, 52] width 264 height 20
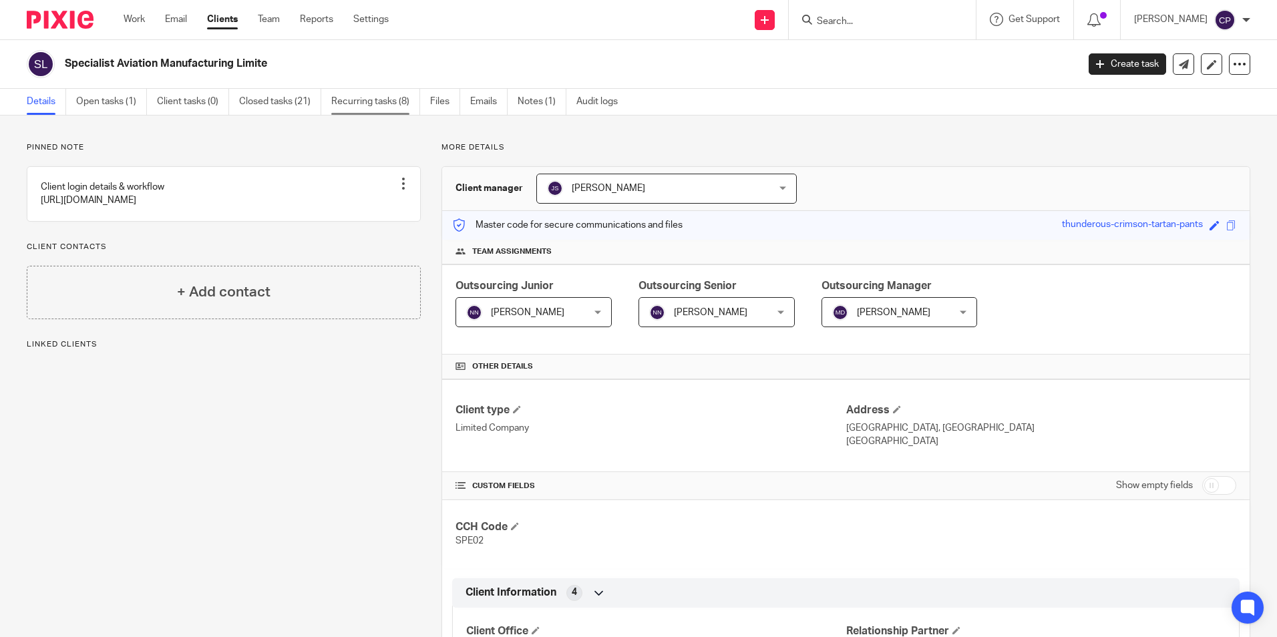
click at [399, 101] on link "Recurring tasks (8)" at bounding box center [375, 102] width 89 height 26
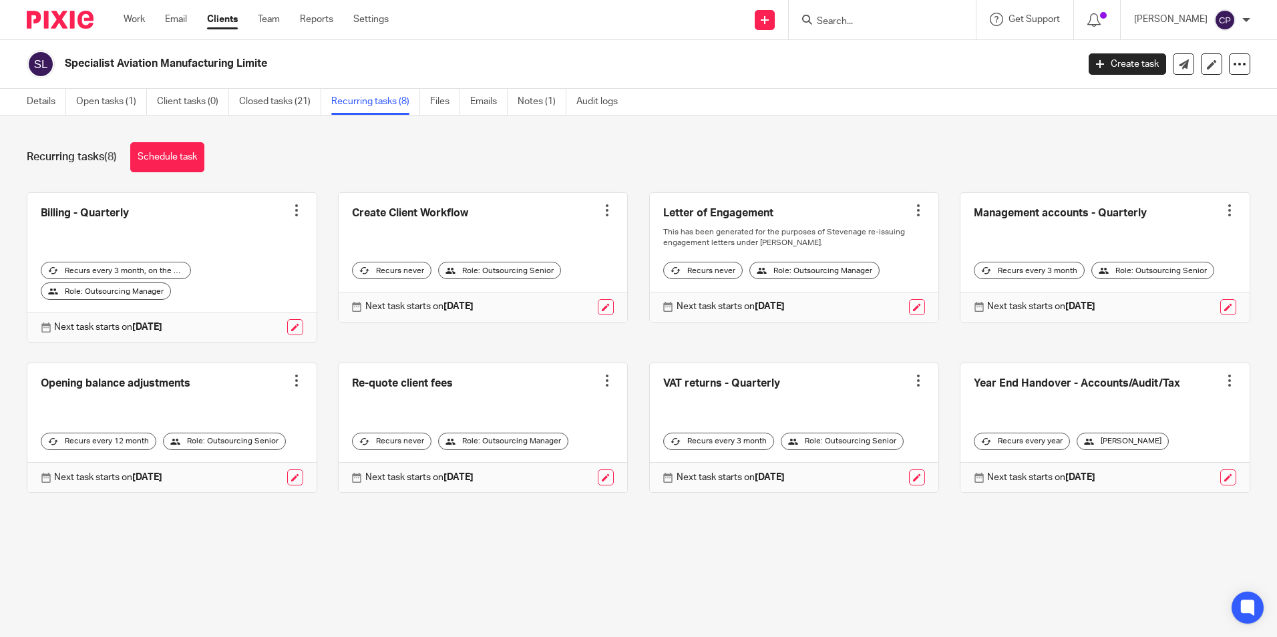
click at [844, 23] on input "Search" at bounding box center [875, 22] width 120 height 12
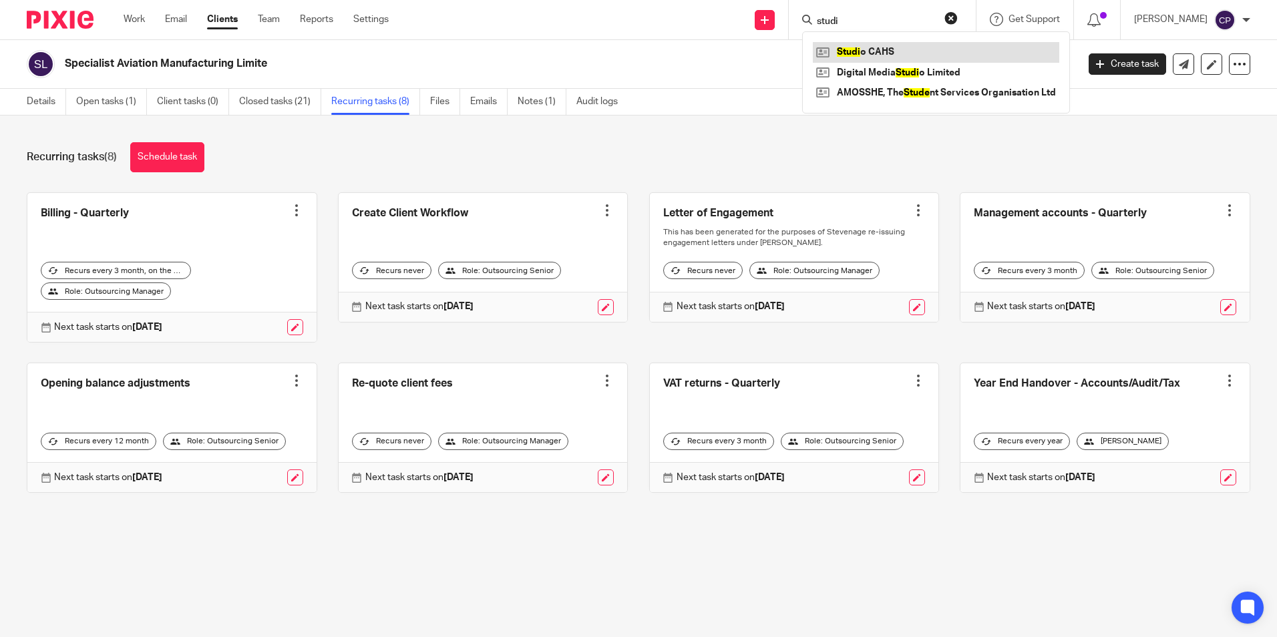
type input "studi"
click at [878, 47] on link at bounding box center [936, 52] width 246 height 20
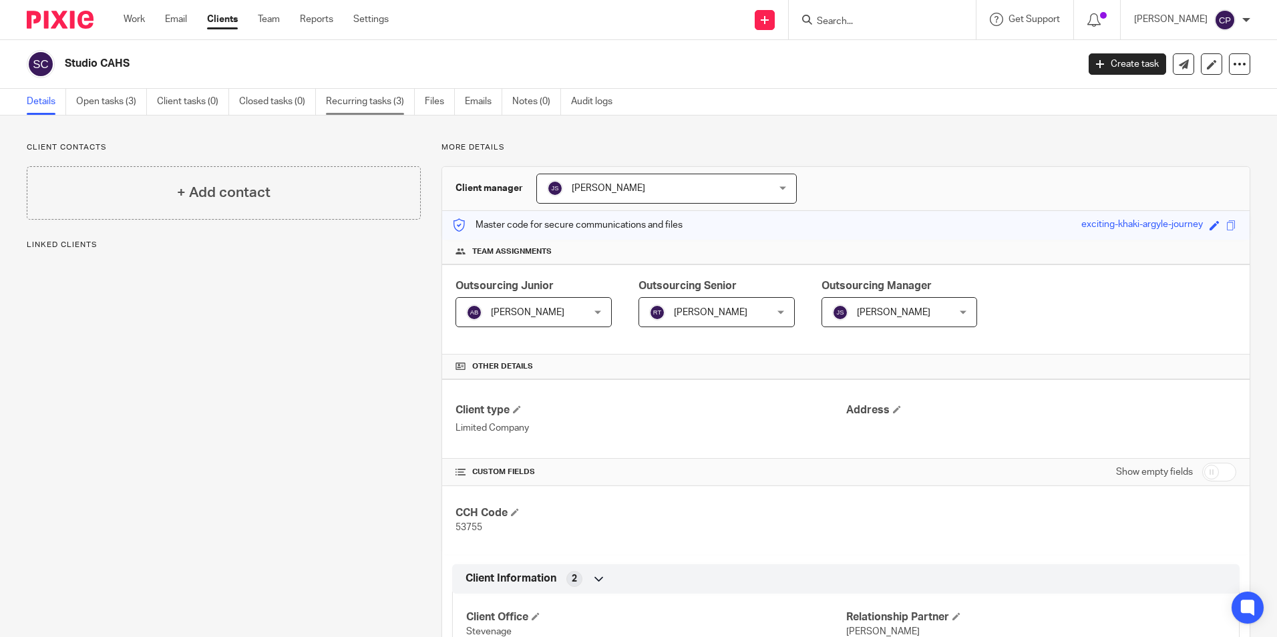
click at [393, 105] on link "Recurring tasks (3)" at bounding box center [370, 102] width 89 height 26
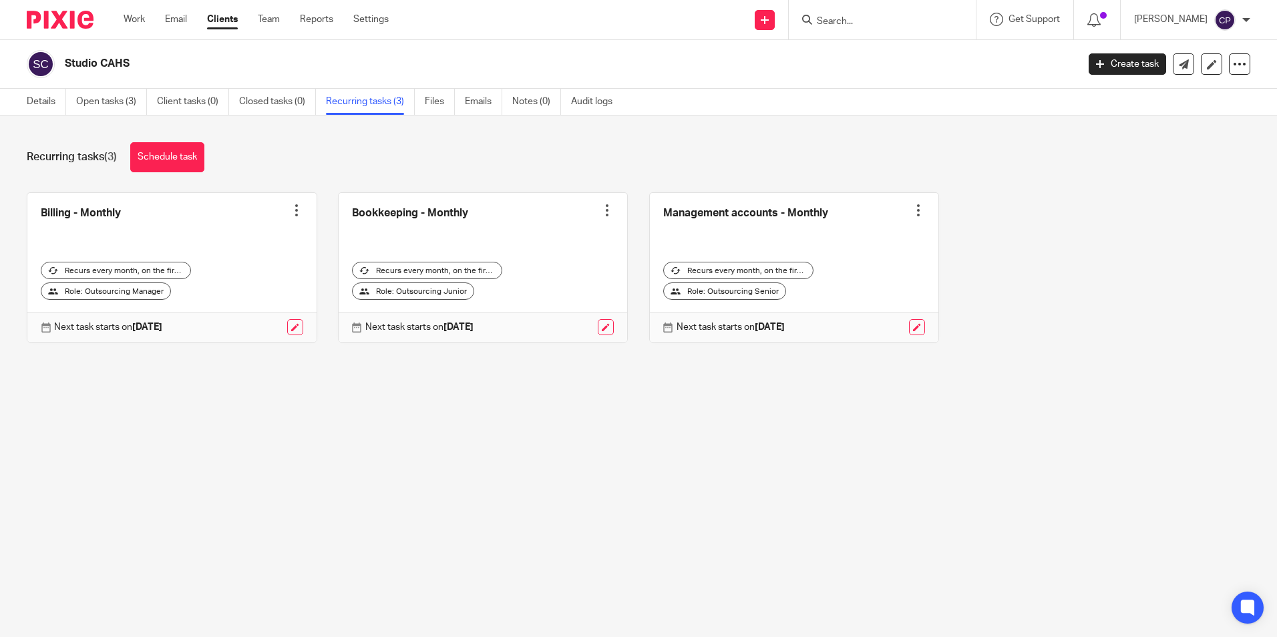
click at [874, 18] on input "Search" at bounding box center [875, 22] width 120 height 12
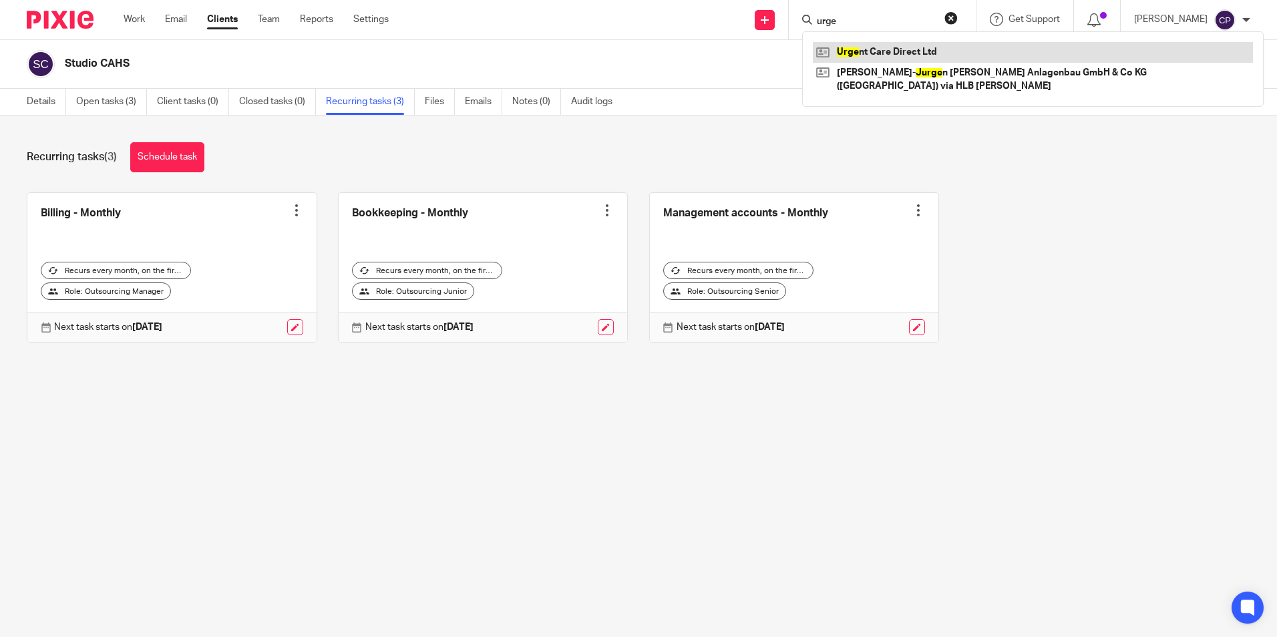
type input "urge"
click at [899, 49] on link at bounding box center [1033, 52] width 440 height 20
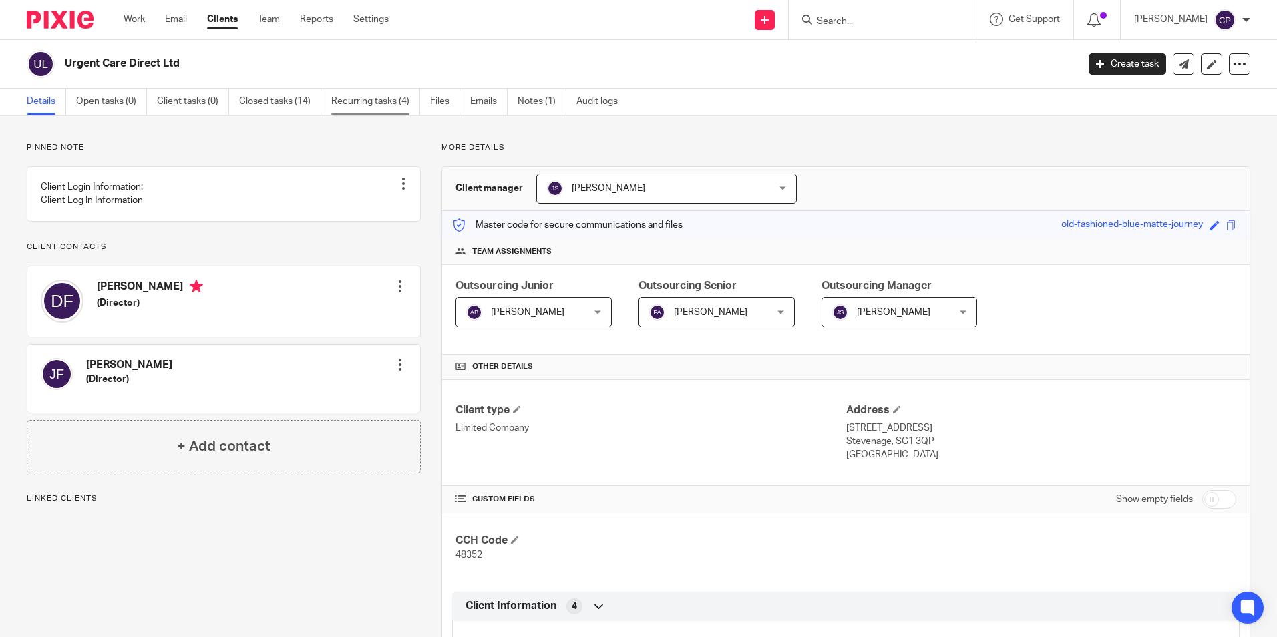
click at [363, 97] on link "Recurring tasks (4)" at bounding box center [375, 102] width 89 height 26
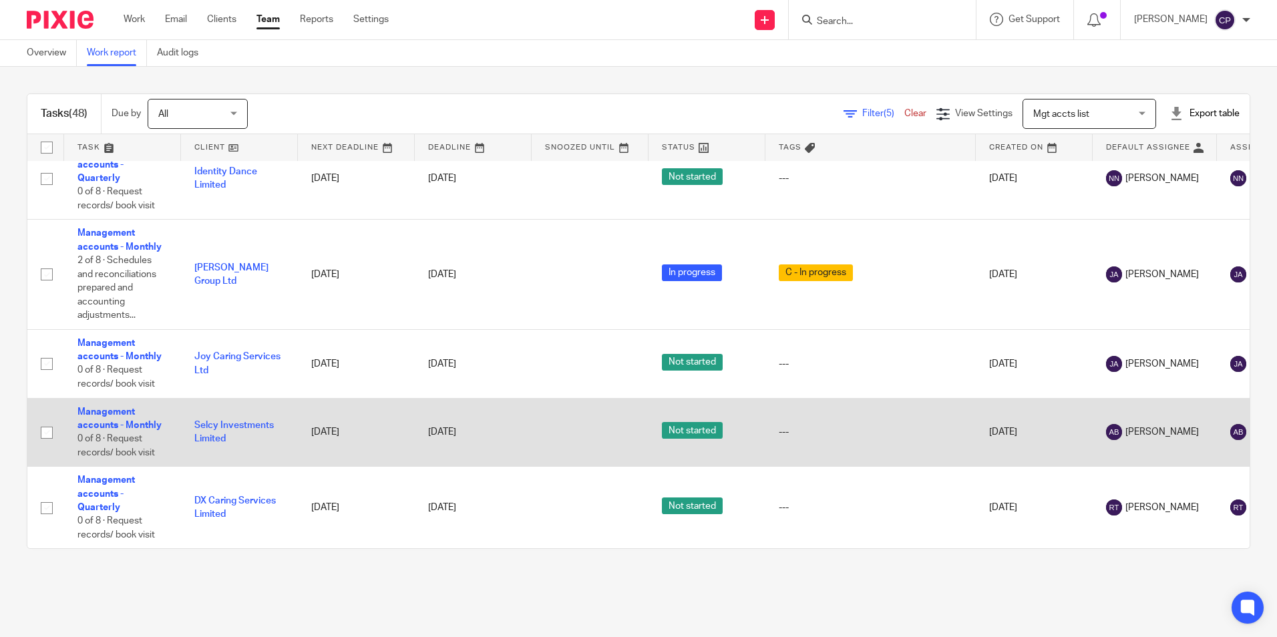
scroll to position [3505, 0]
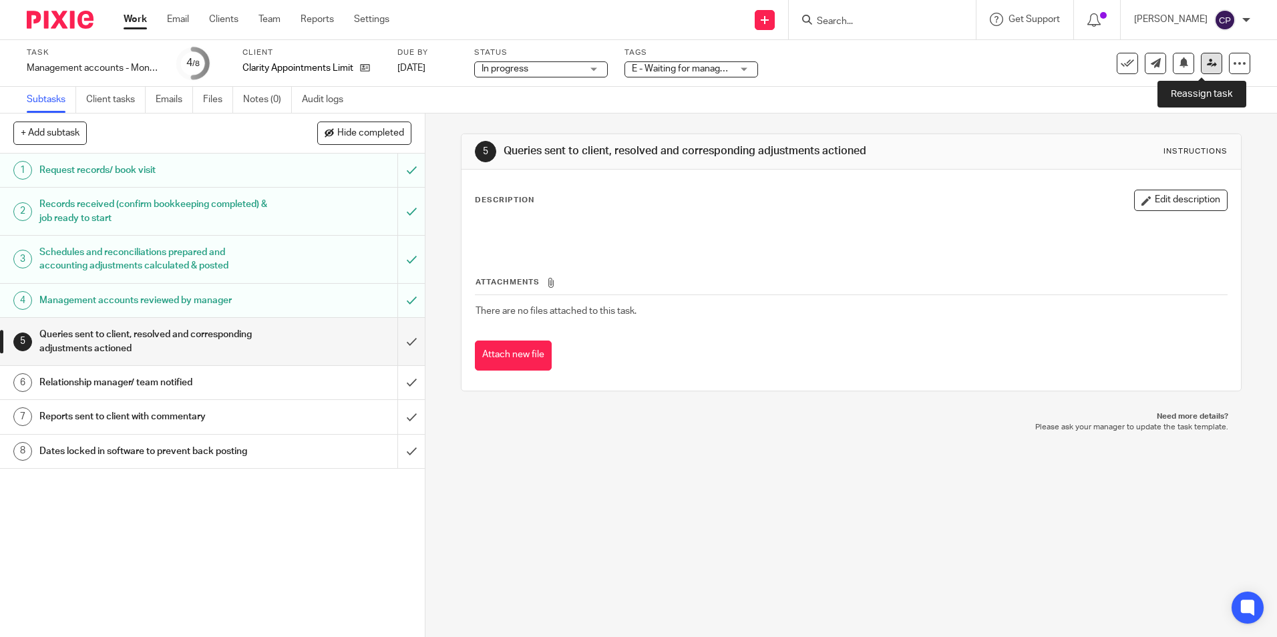
click at [1208, 66] on link at bounding box center [1210, 63] width 21 height 21
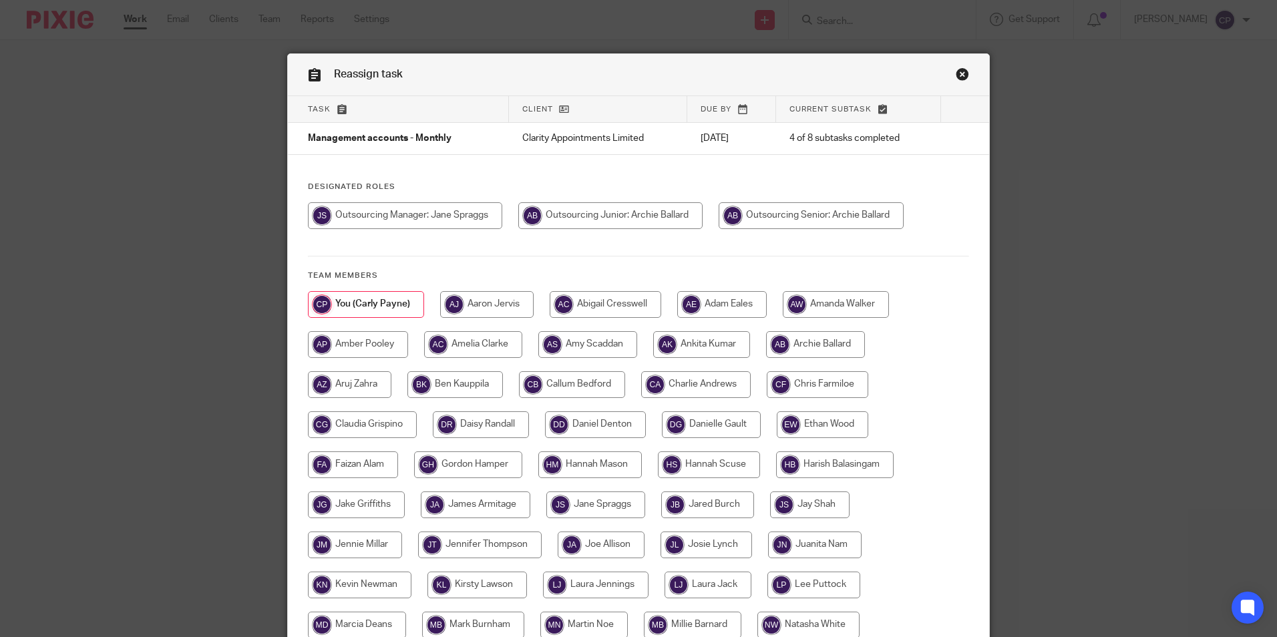
click at [630, 216] on input "radio" at bounding box center [610, 215] width 184 height 27
radio input "true"
click at [799, 210] on input "radio" at bounding box center [813, 215] width 185 height 27
radio input "true"
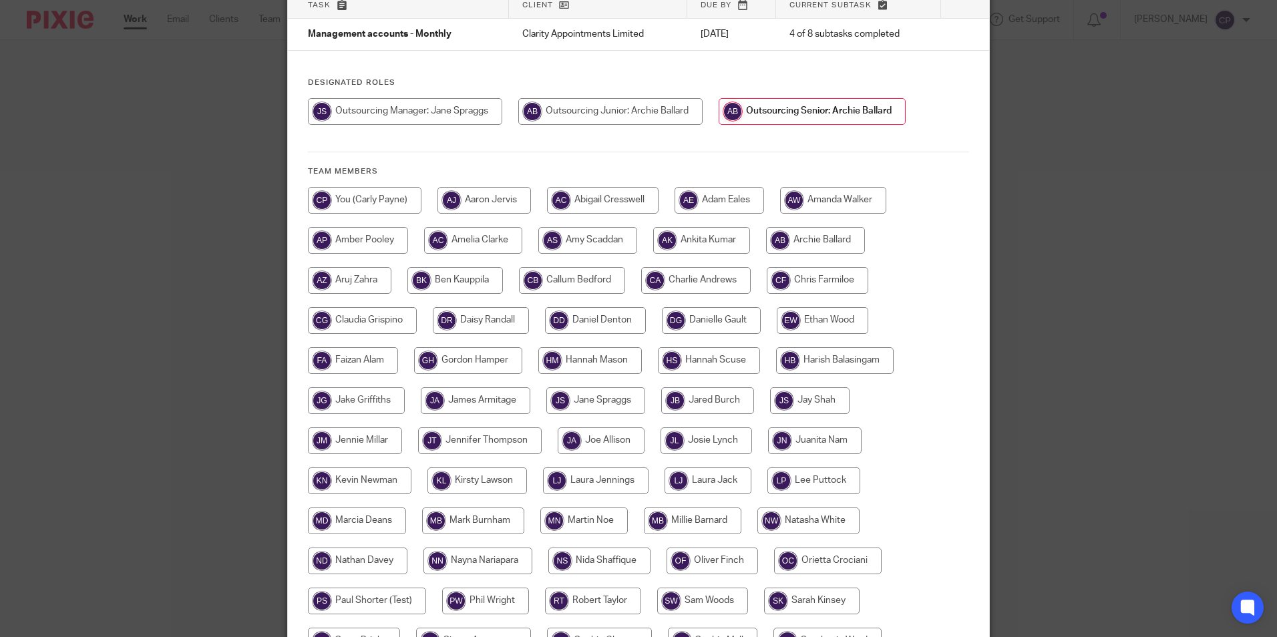
scroll to position [285, 0]
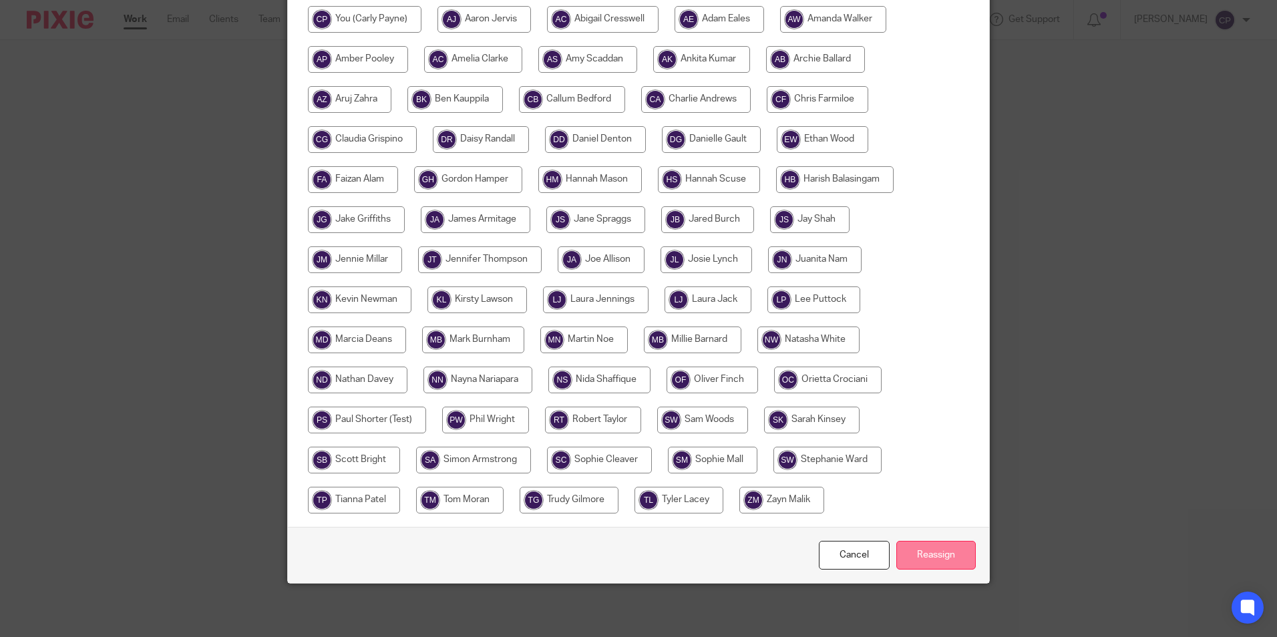
click at [926, 556] on input "Reassign" at bounding box center [935, 555] width 79 height 29
